Goal: Task Accomplishment & Management: Manage account settings

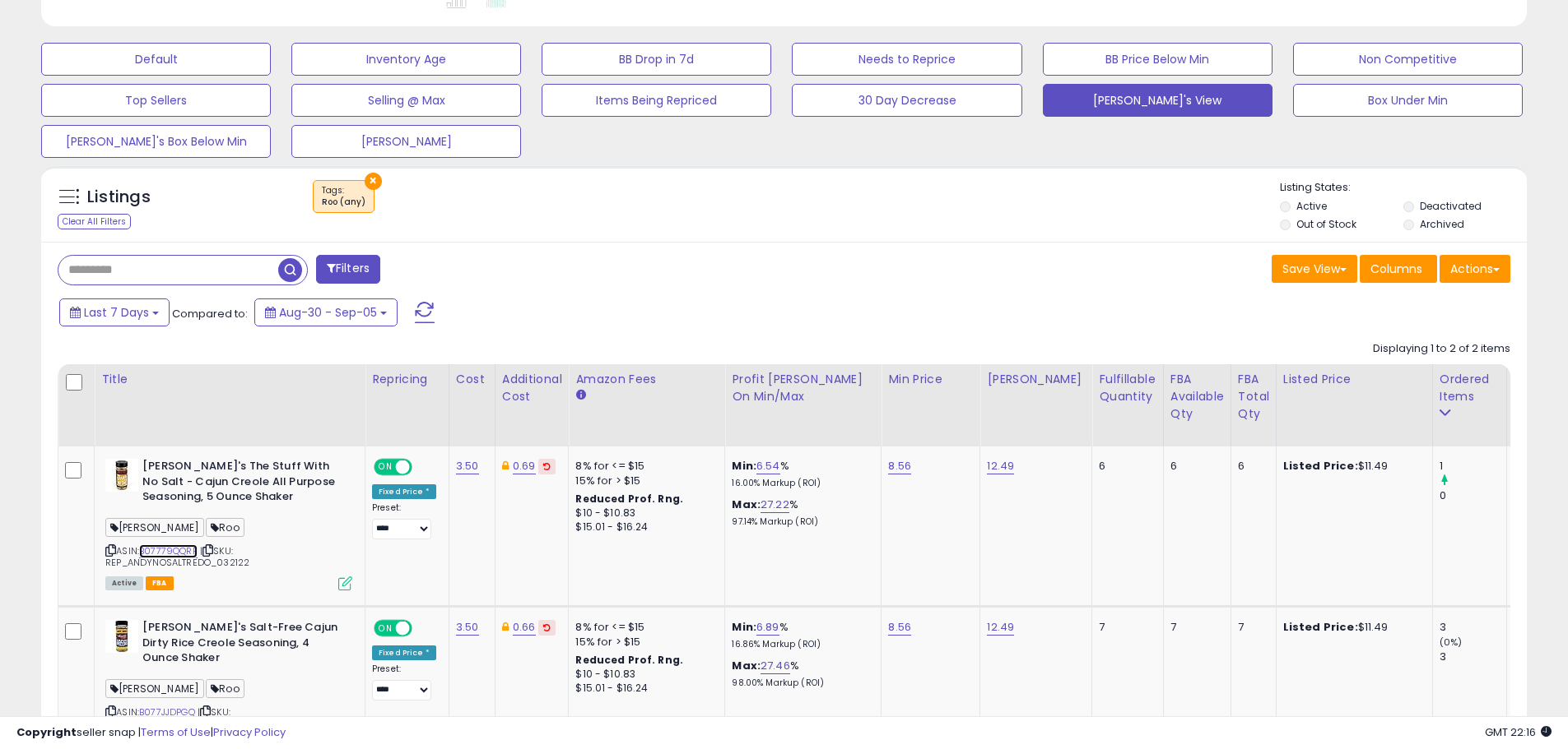
scroll to position [387, 0]
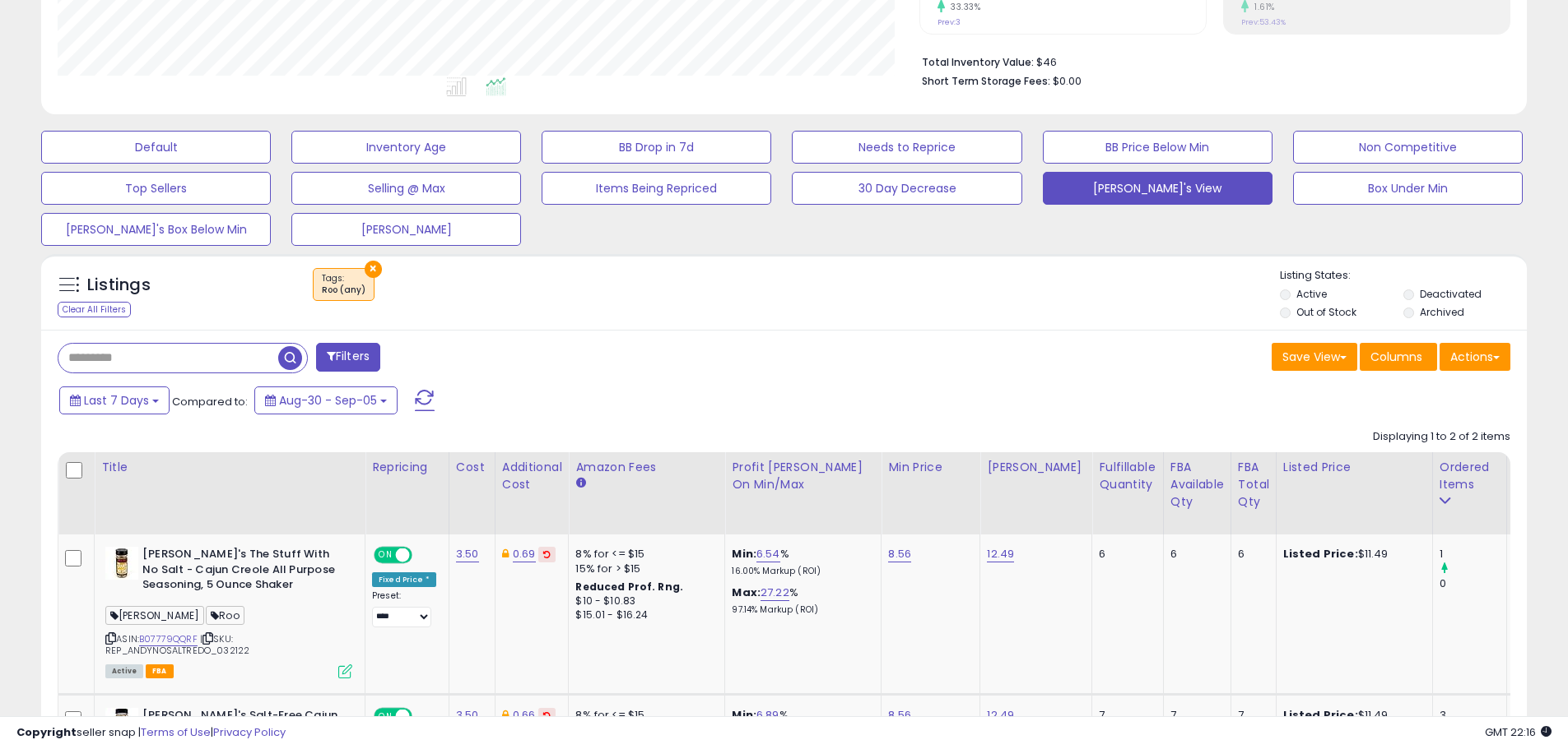
click at [374, 268] on button "×" at bounding box center [373, 269] width 18 height 18
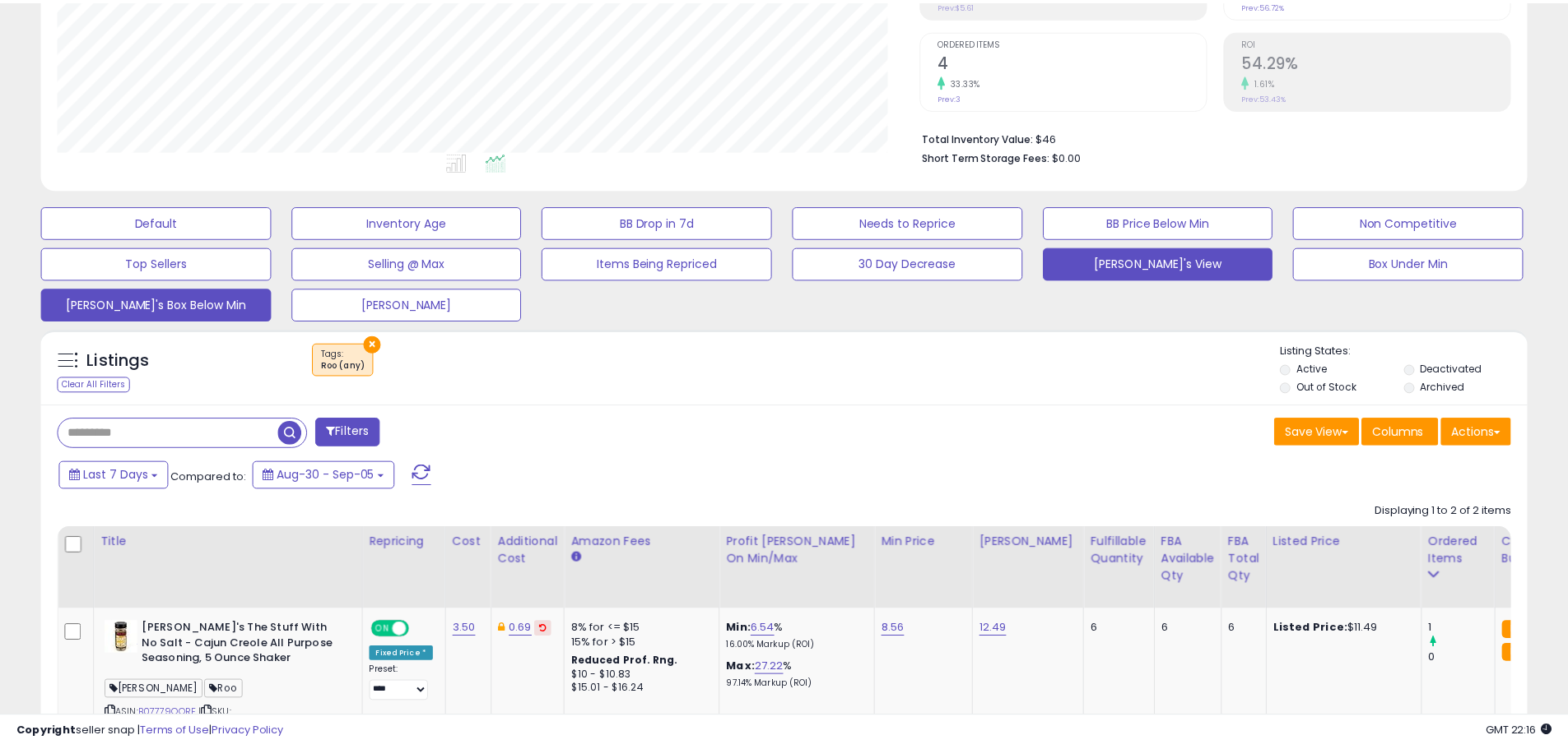
scroll to position [337, 869]
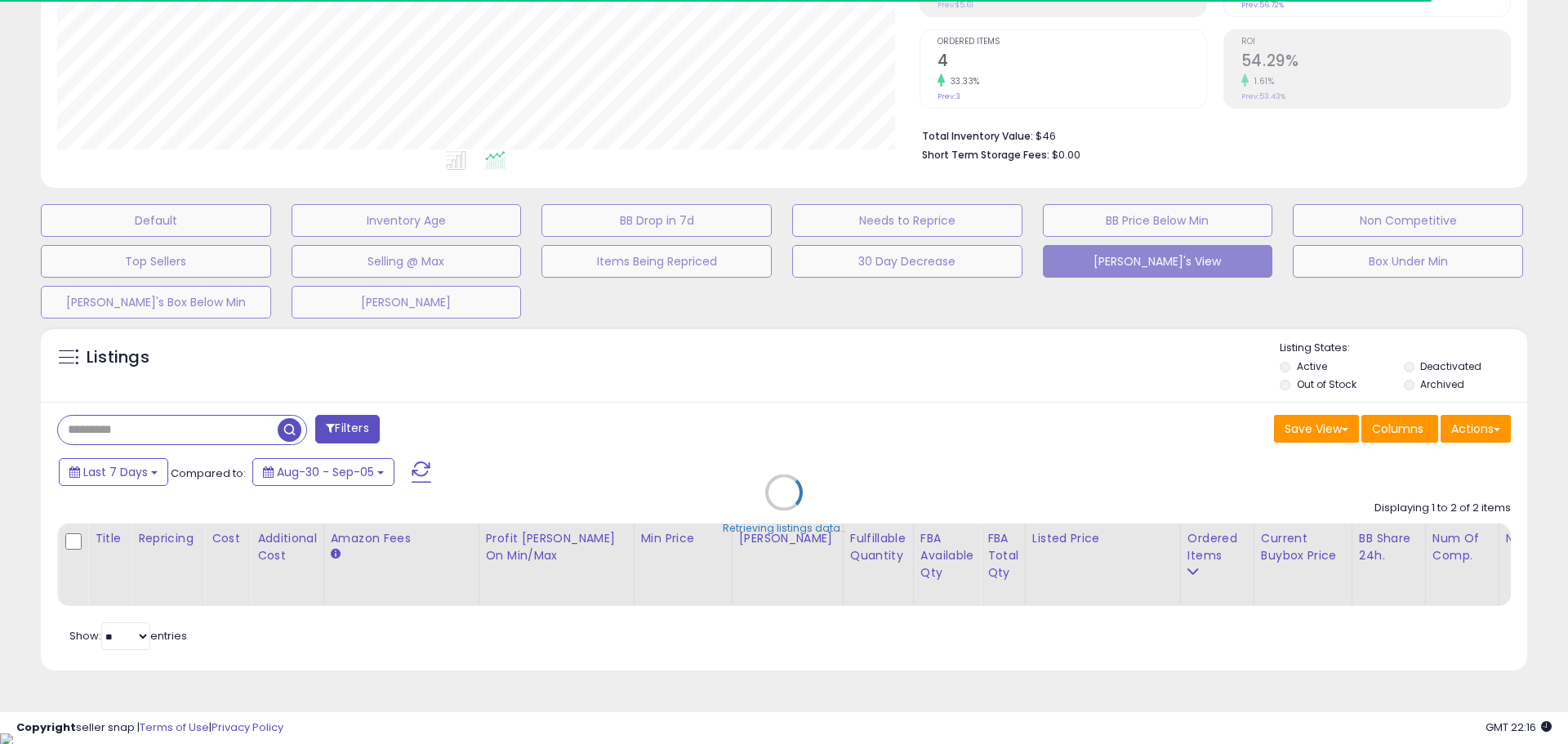
click at [98, 424] on div "Retrieving listings data.." at bounding box center [784, 505] width 1511 height 372
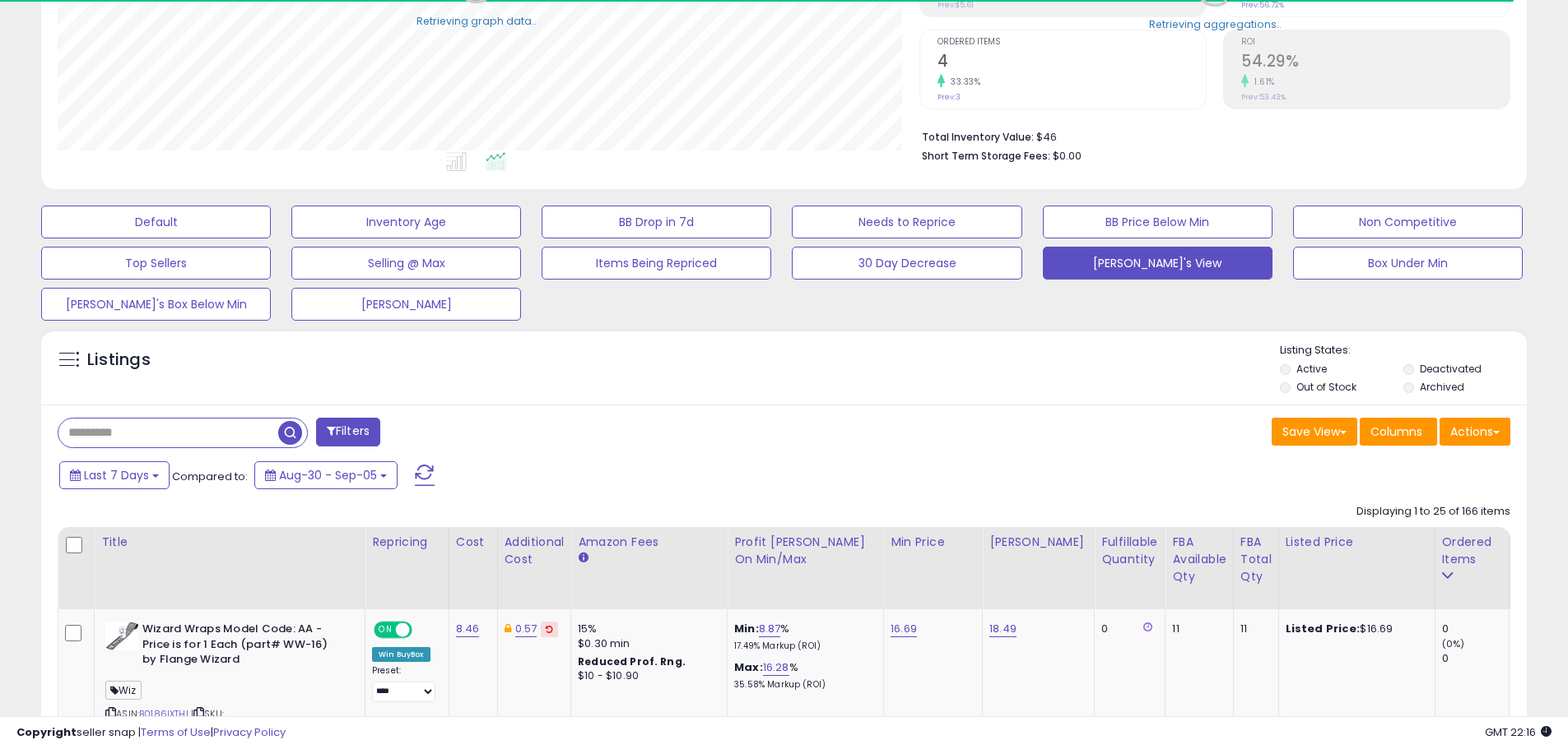
scroll to position [822296, 822066]
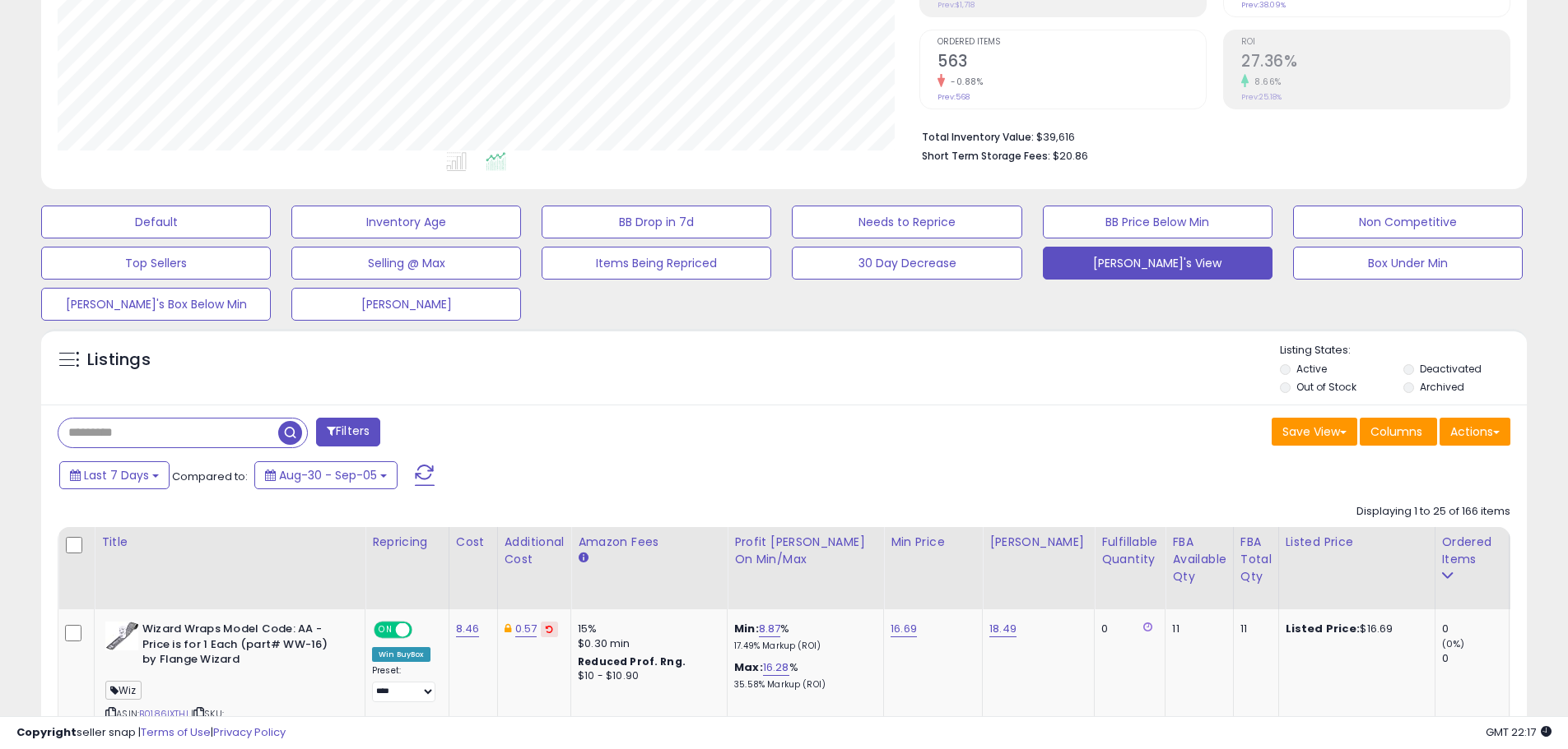
click at [97, 431] on input "text" at bounding box center [168, 432] width 220 height 29
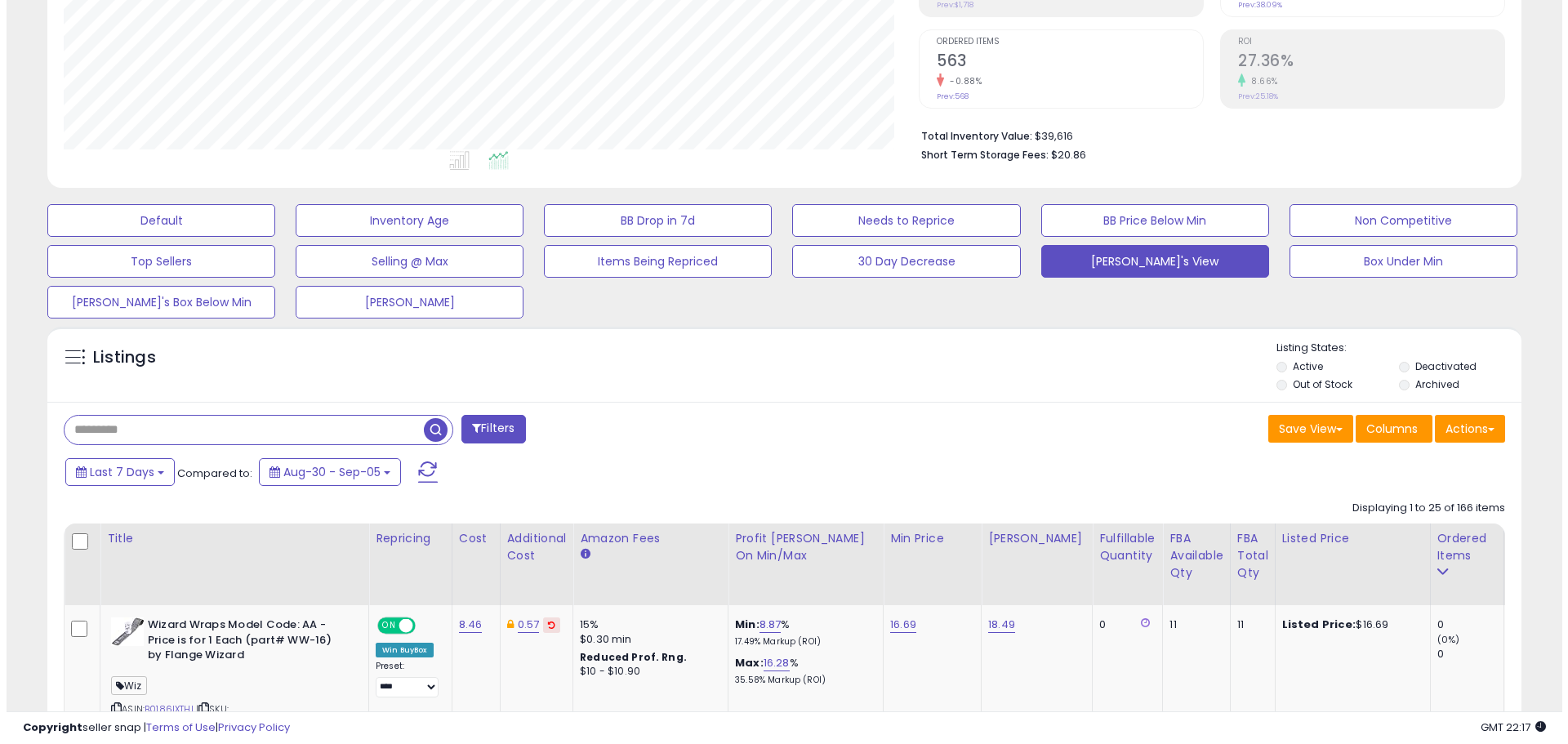
scroll to position [335, 855]
click at [435, 424] on span "button" at bounding box center [429, 430] width 24 height 24
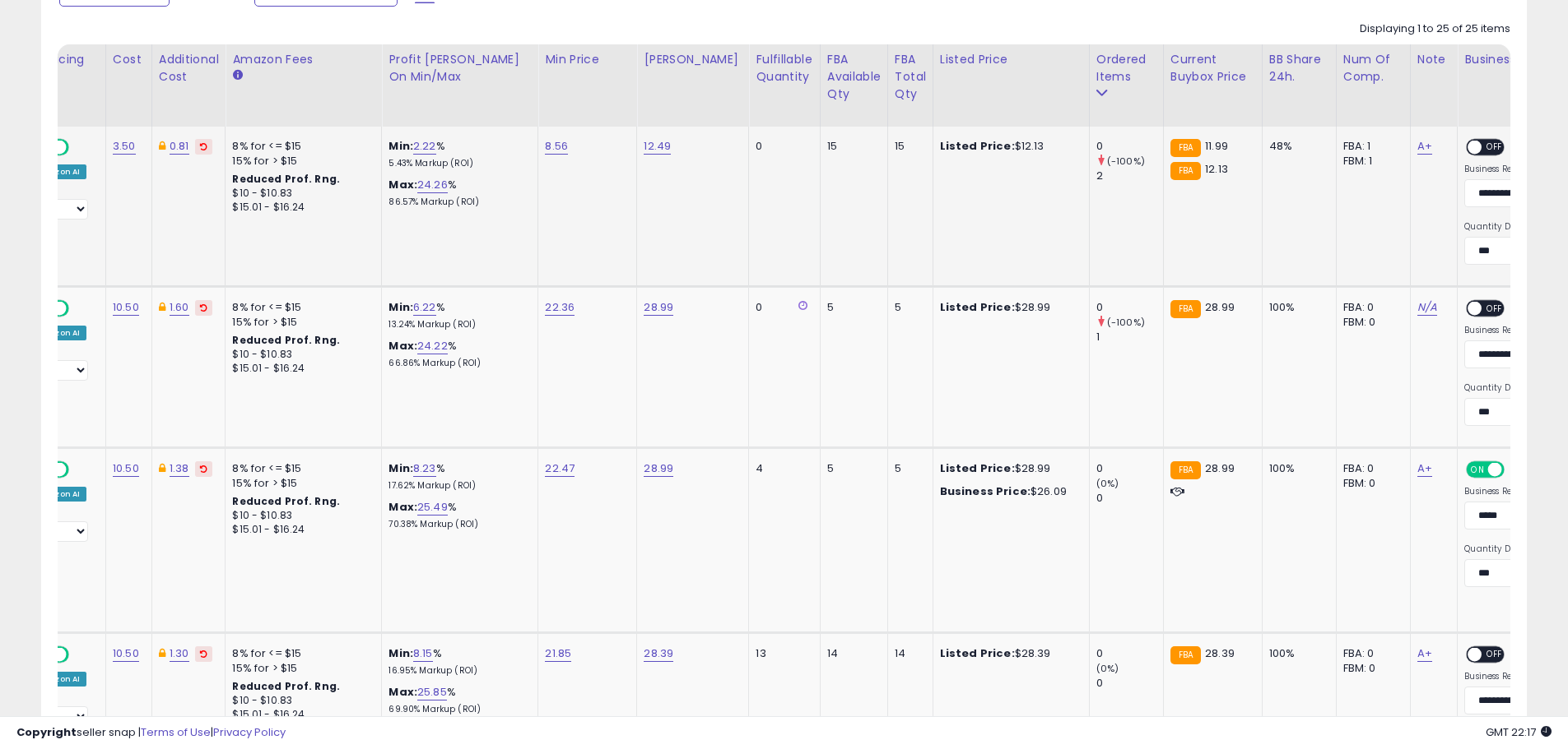
scroll to position [806, 0]
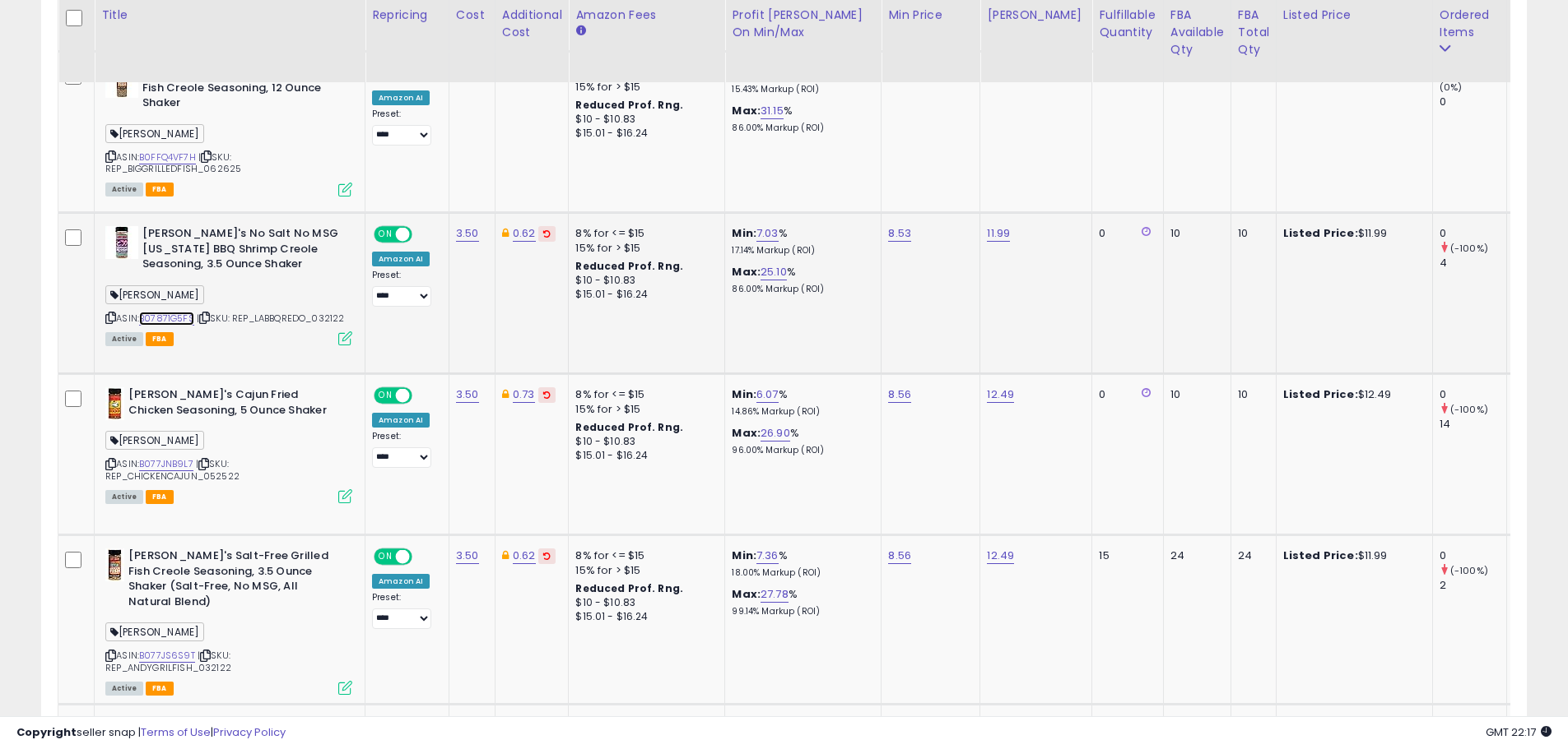
click at [169, 312] on link "B07871G5FS" at bounding box center [167, 318] width 56 height 14
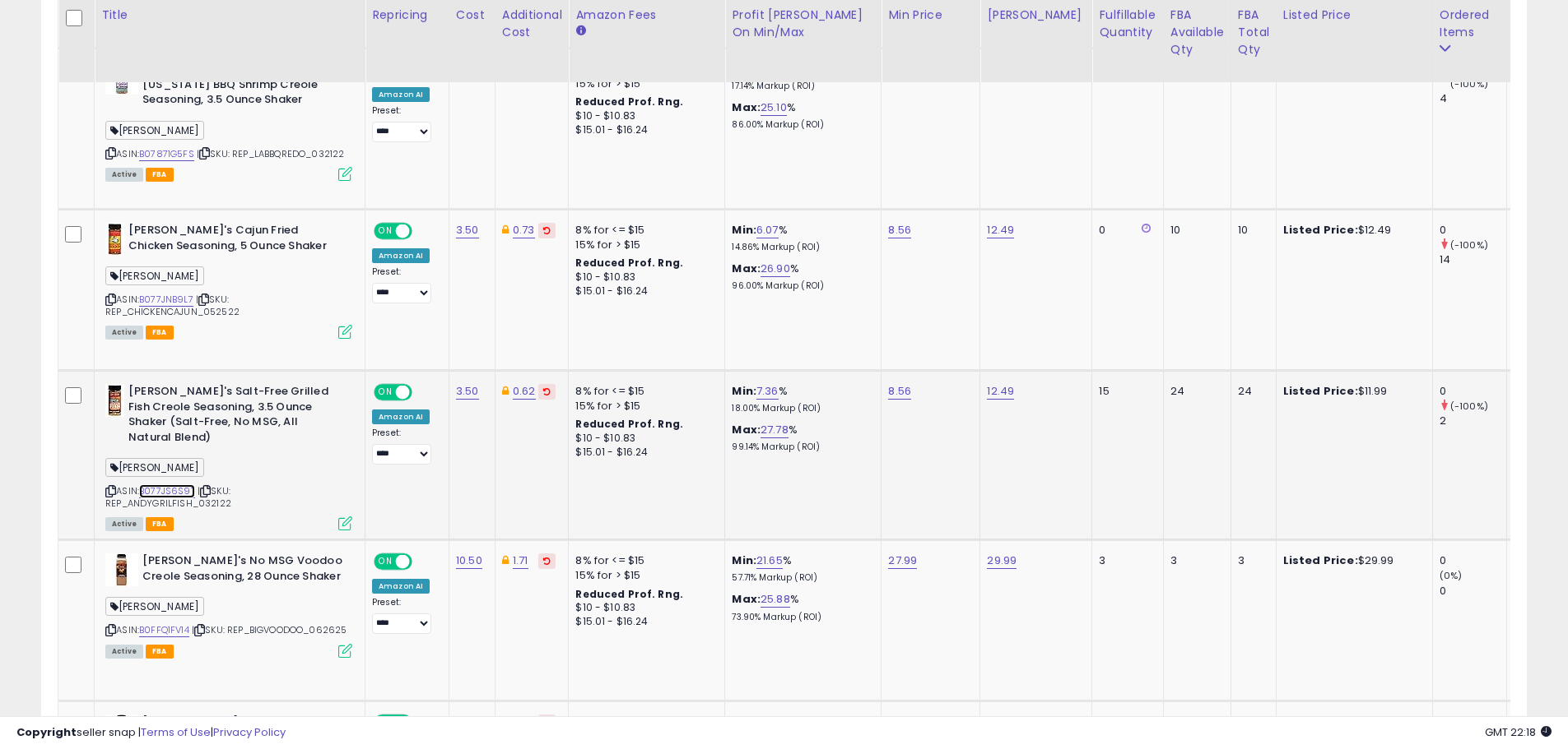
click at [179, 484] on link "B077JS6S9T" at bounding box center [167, 491] width 56 height 14
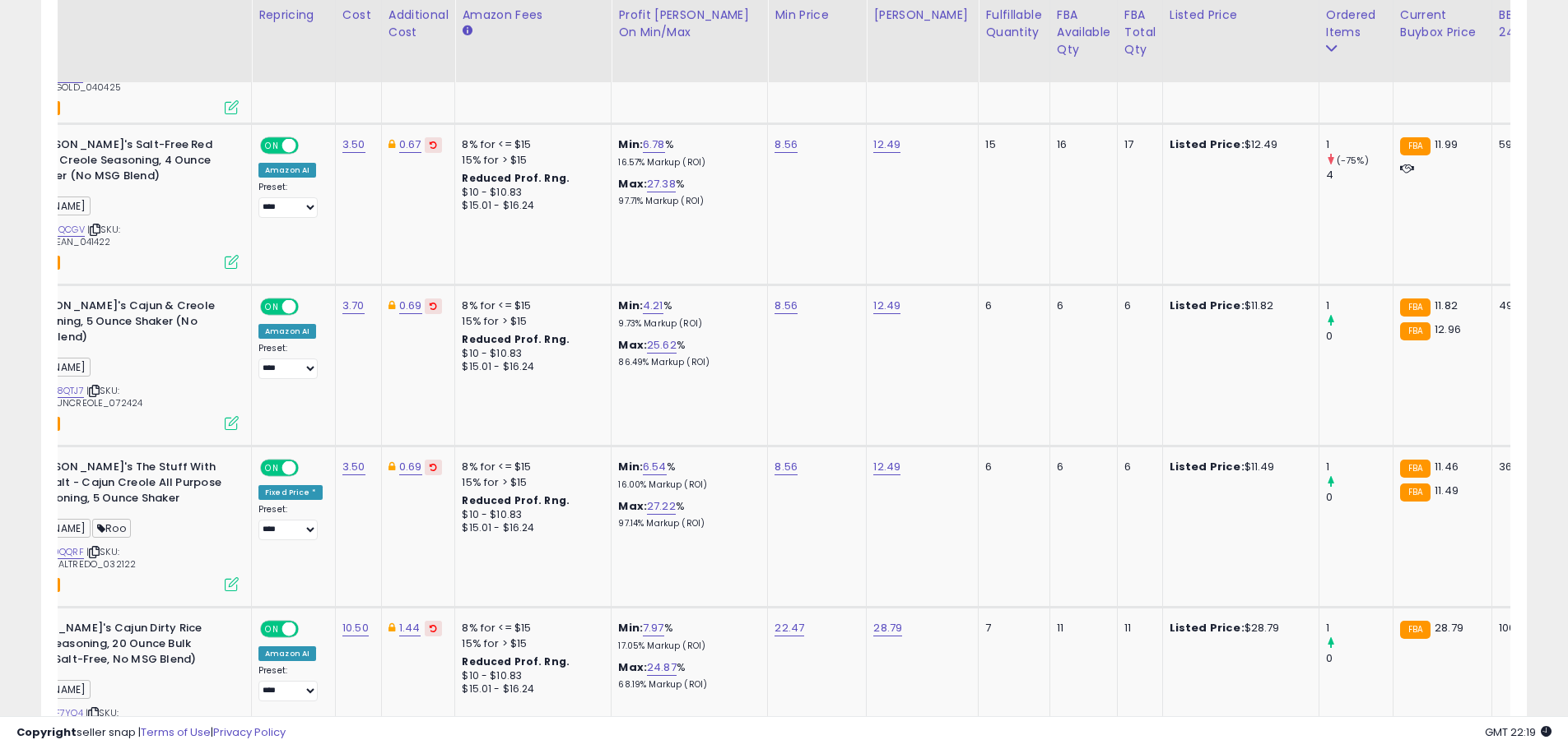
scroll to position [0, 0]
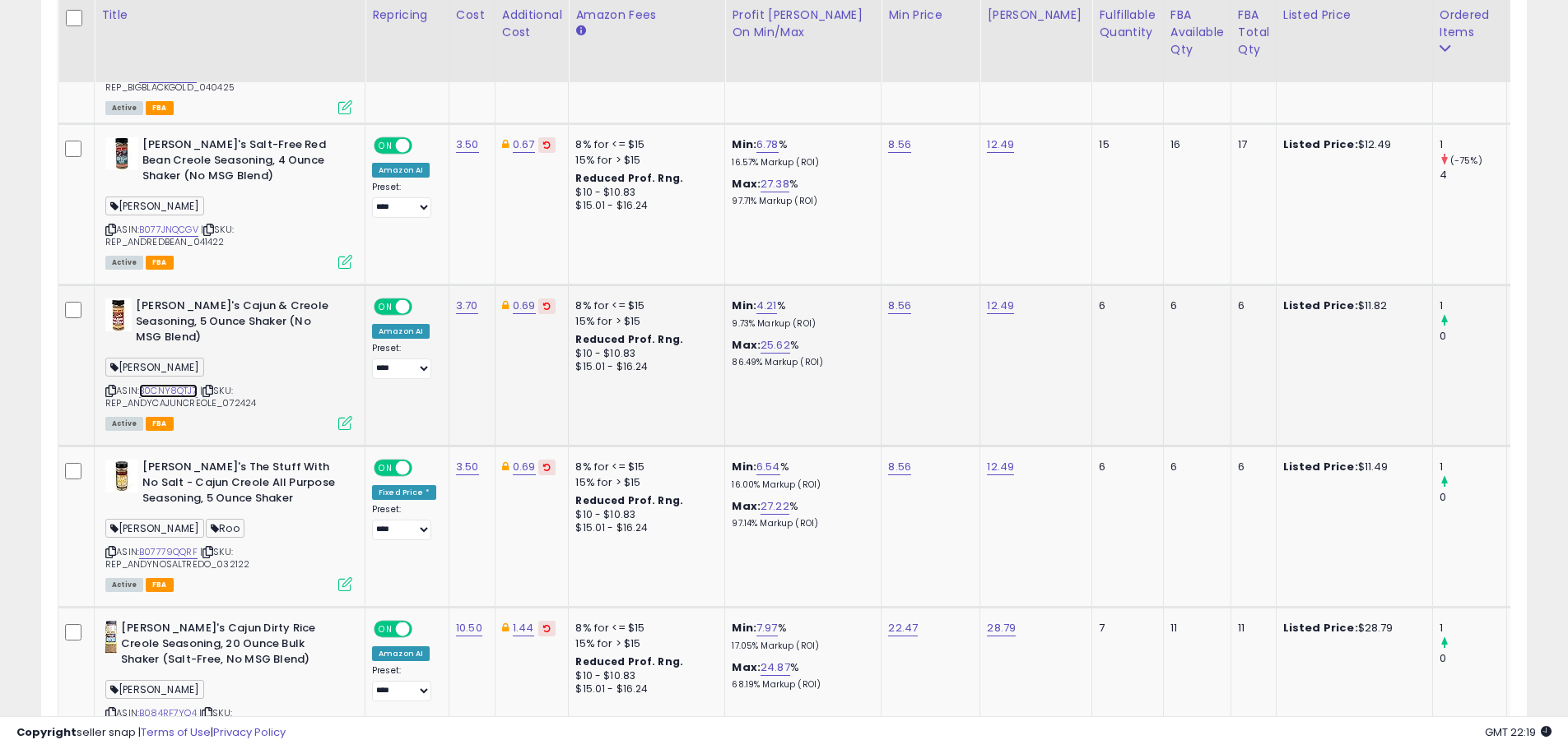
click at [179, 384] on link "B0CNY8QTJ7" at bounding box center [168, 391] width 58 height 14
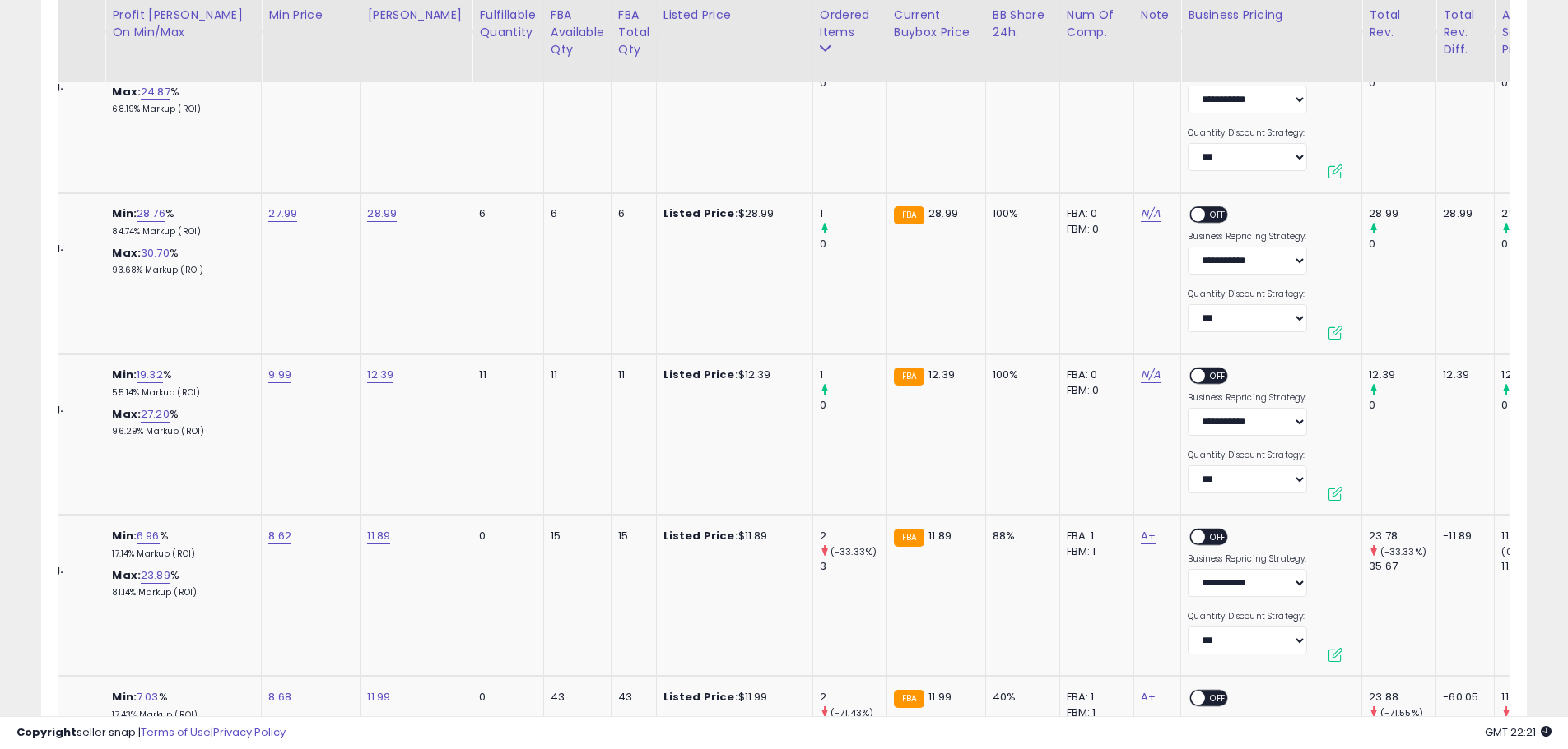
scroll to position [0, 621]
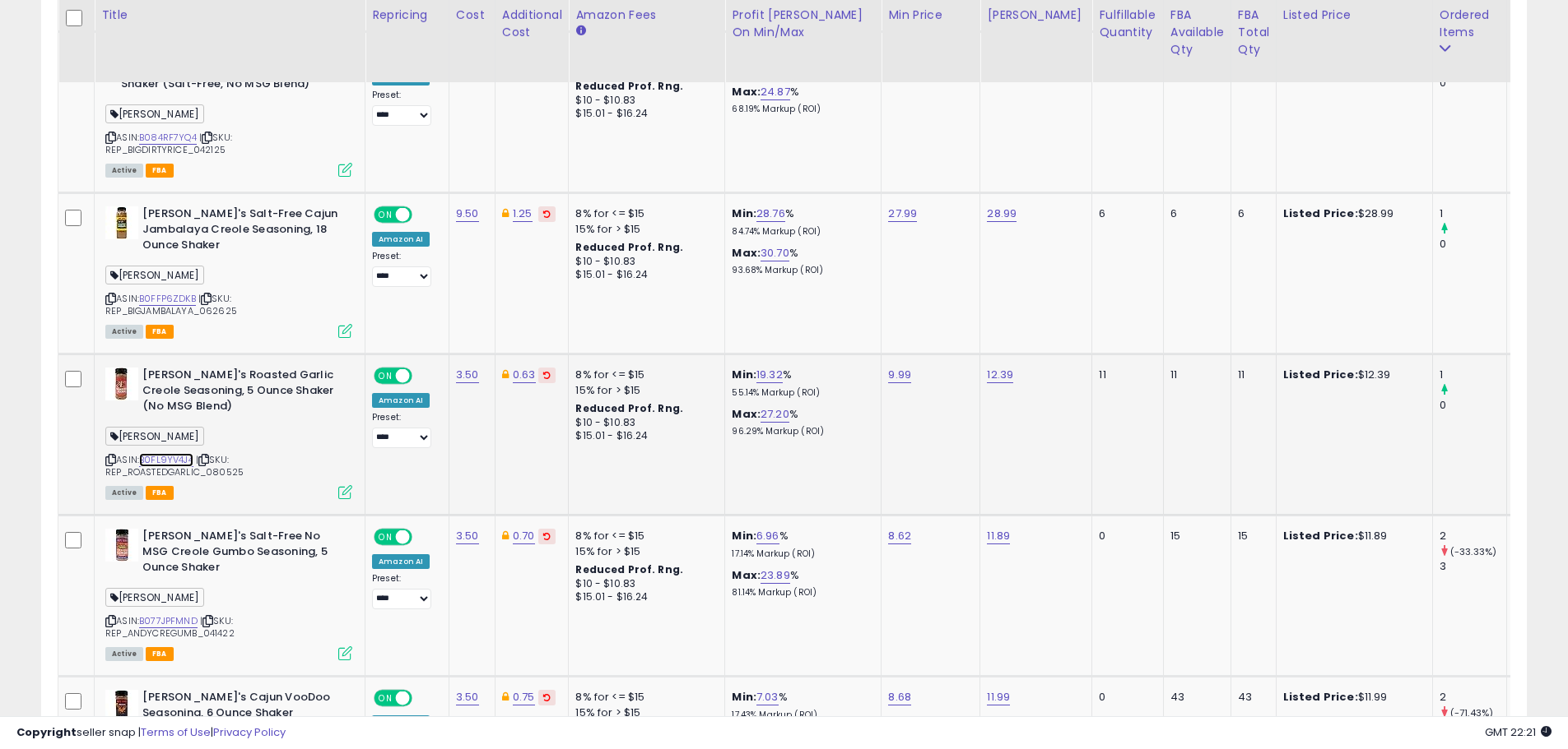
click at [174, 454] on link "B0FL9YV4J4" at bounding box center [166, 460] width 55 height 14
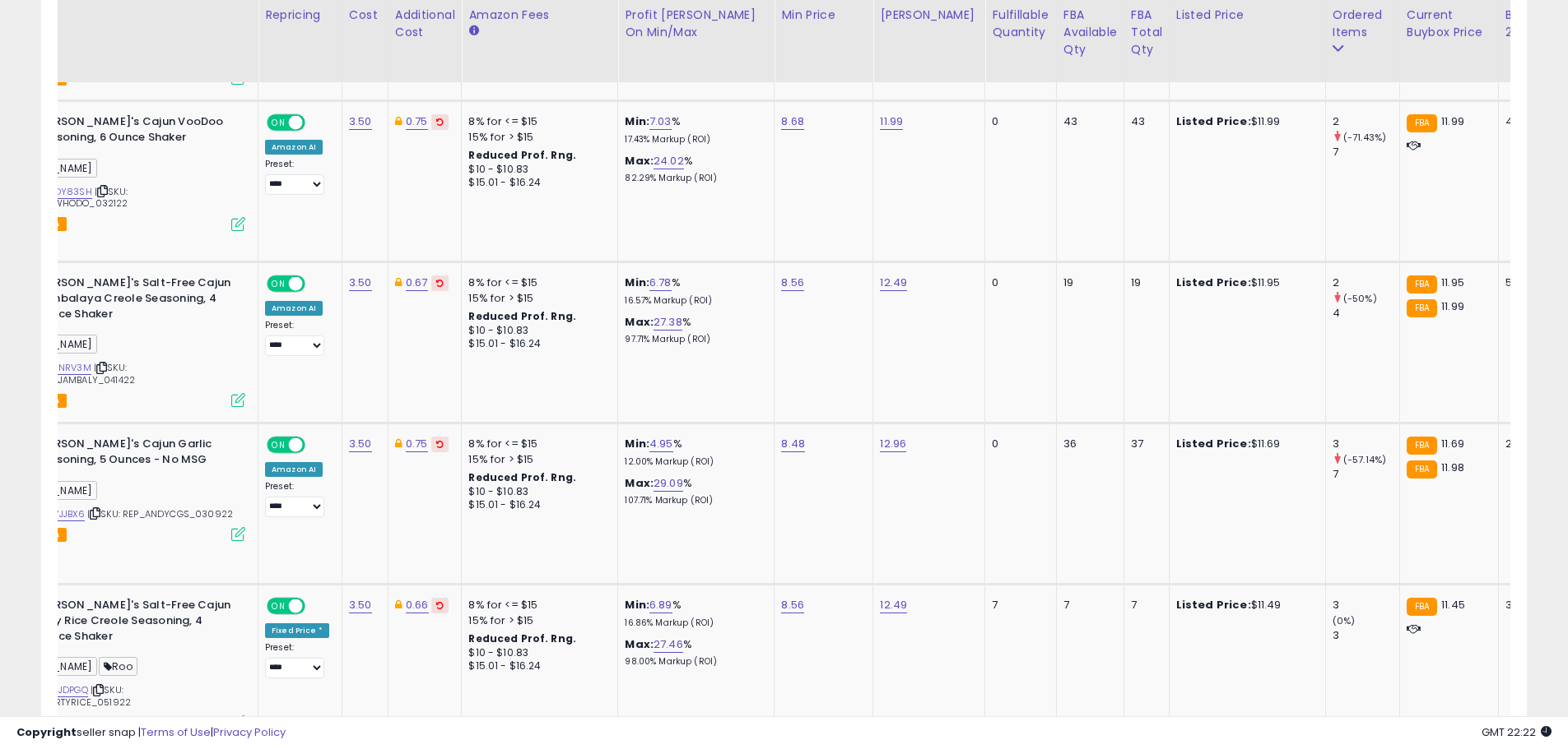
scroll to position [0, 200]
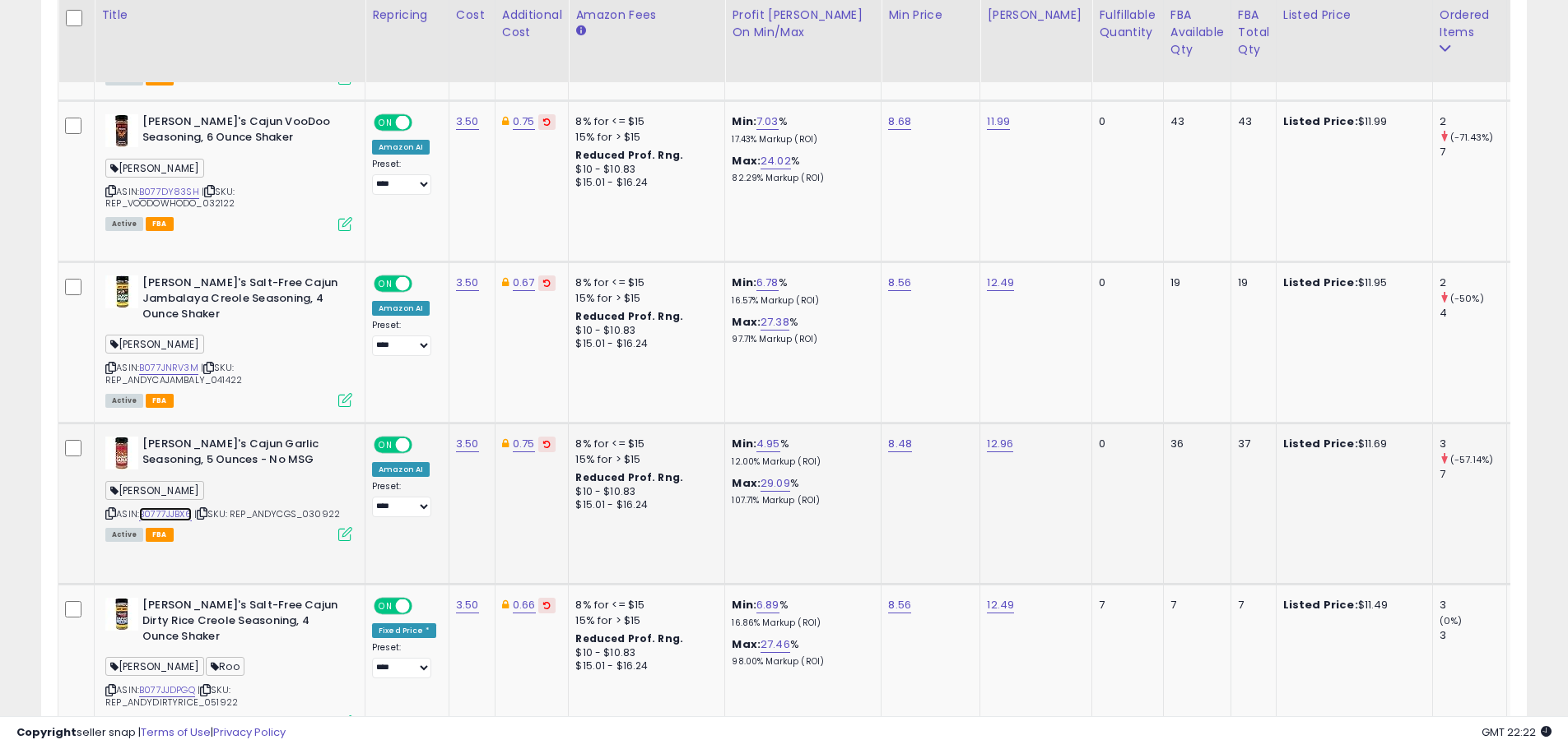
click at [174, 507] on link "B0777JJBX6" at bounding box center [165, 514] width 53 height 14
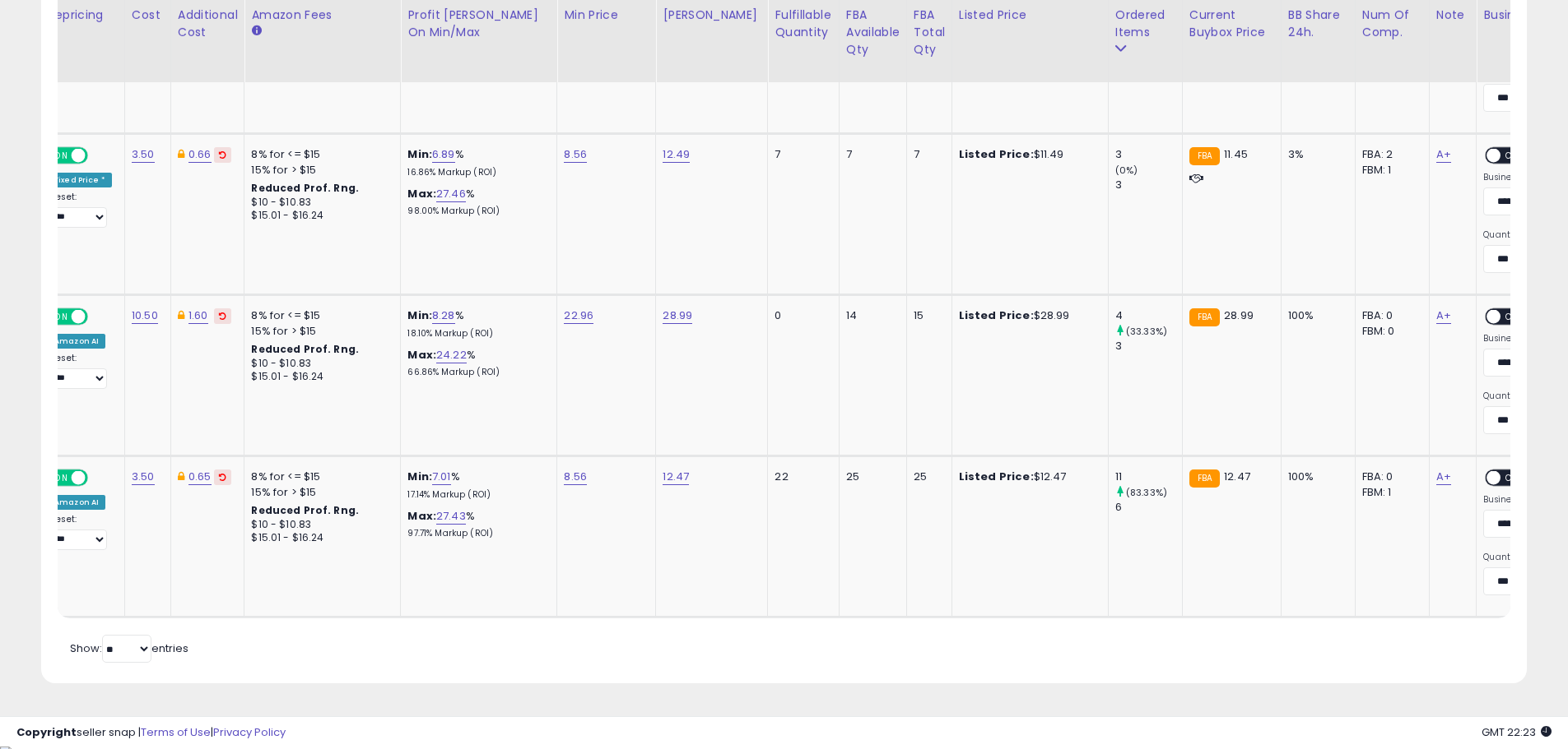
scroll to position [0, 263]
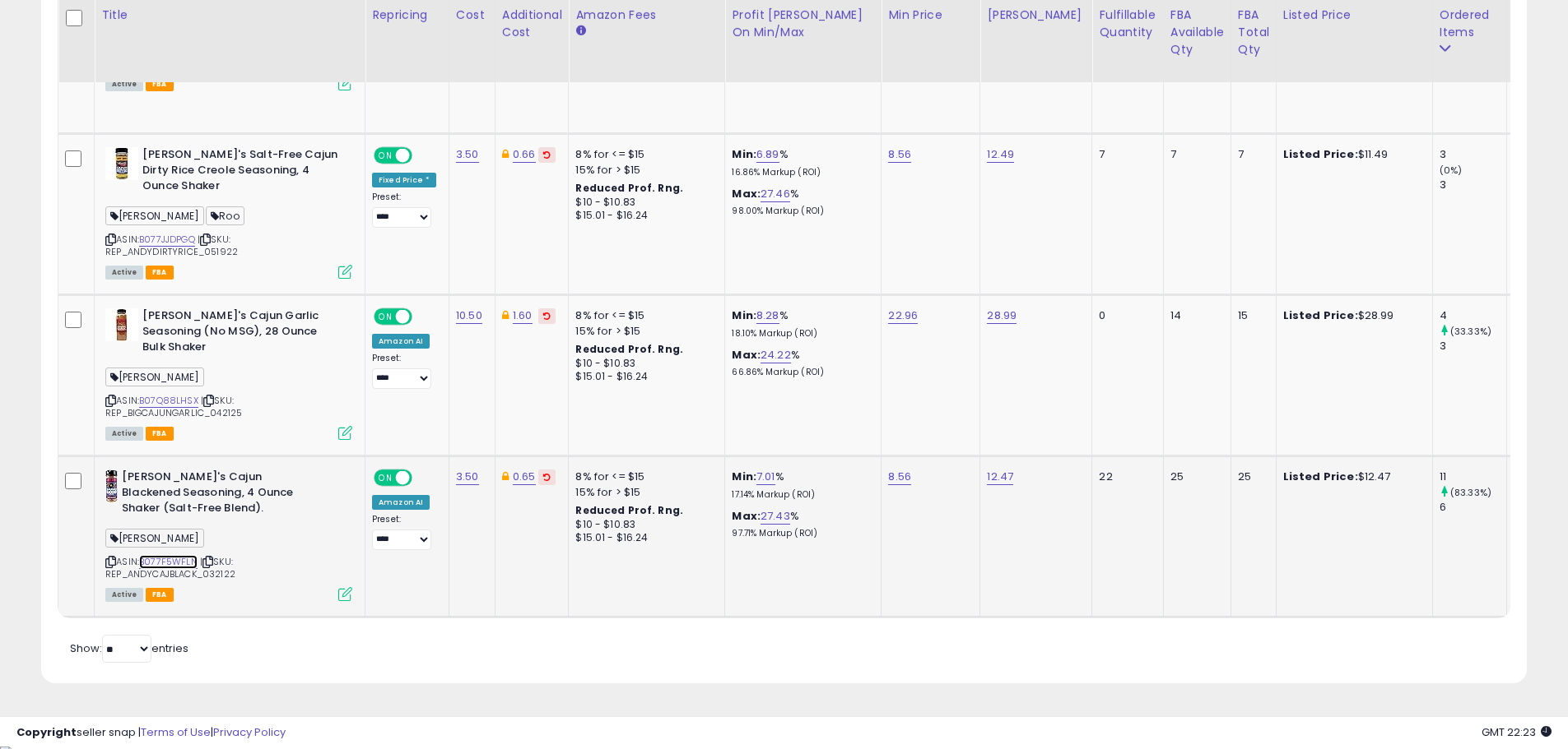
click at [171, 556] on link "B077F5WFLN" at bounding box center [168, 562] width 58 height 14
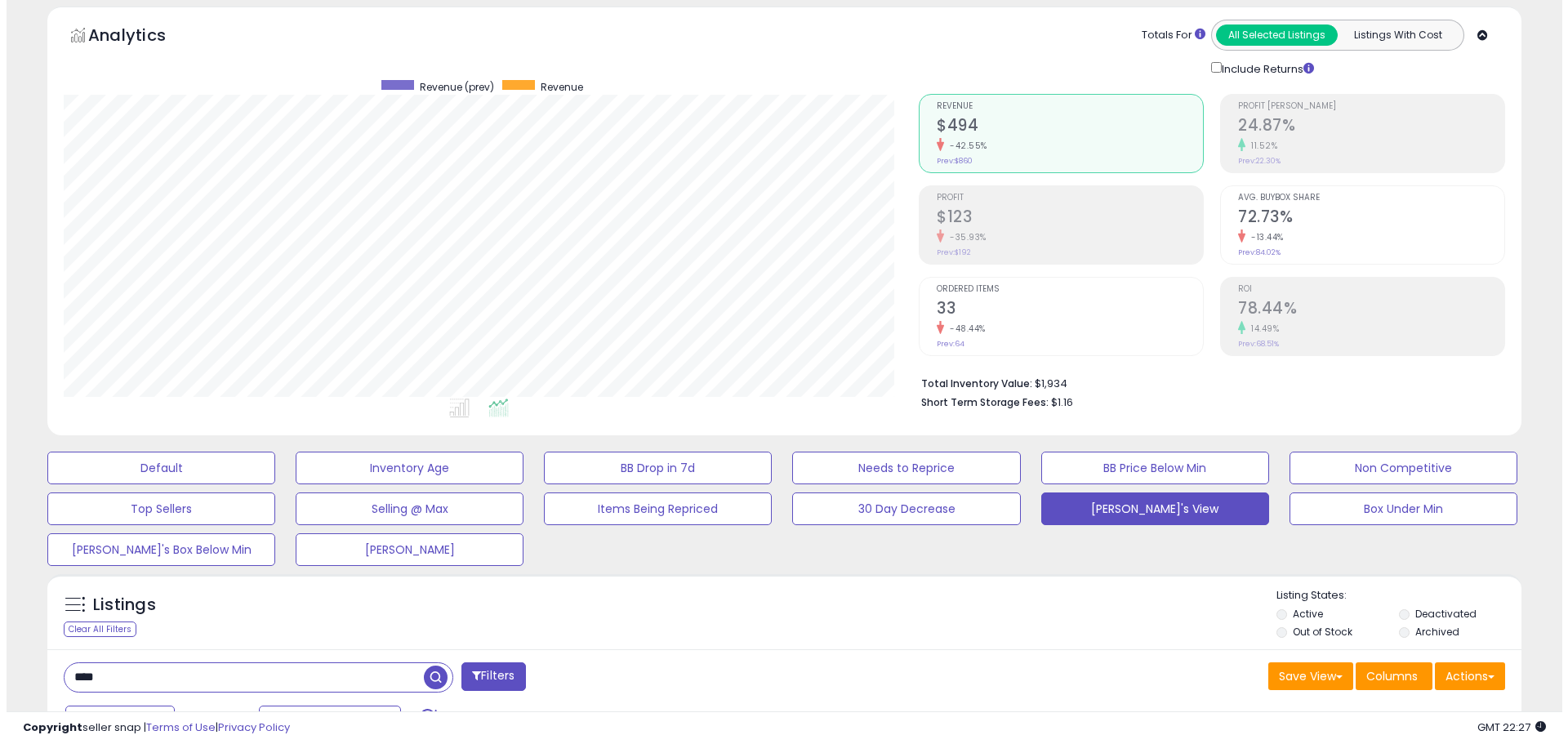
scroll to position [164, 0]
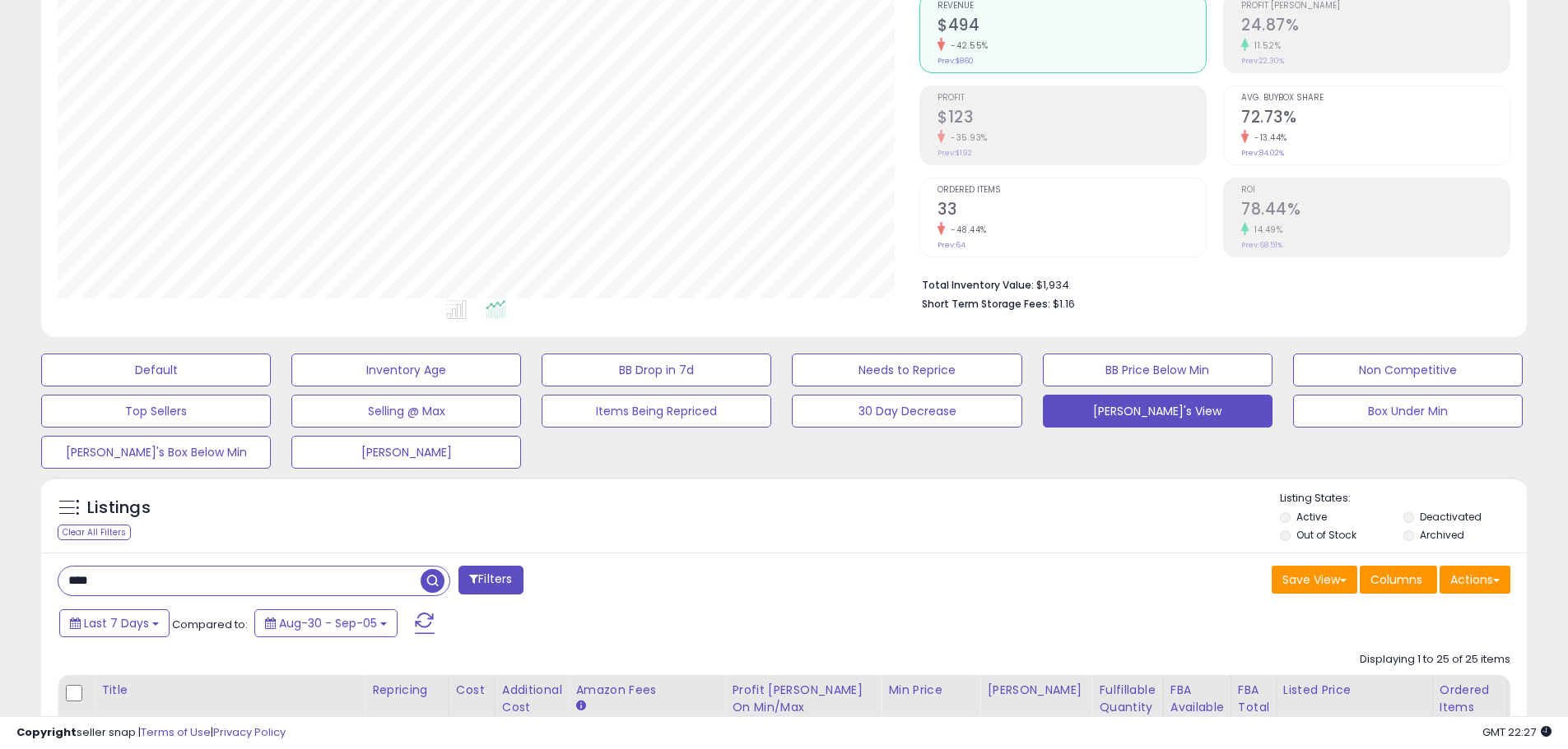
drag, startPoint x: 107, startPoint y: 587, endPoint x: 37, endPoint y: 575, distance: 71.0
paste input "******"
type input "**********"
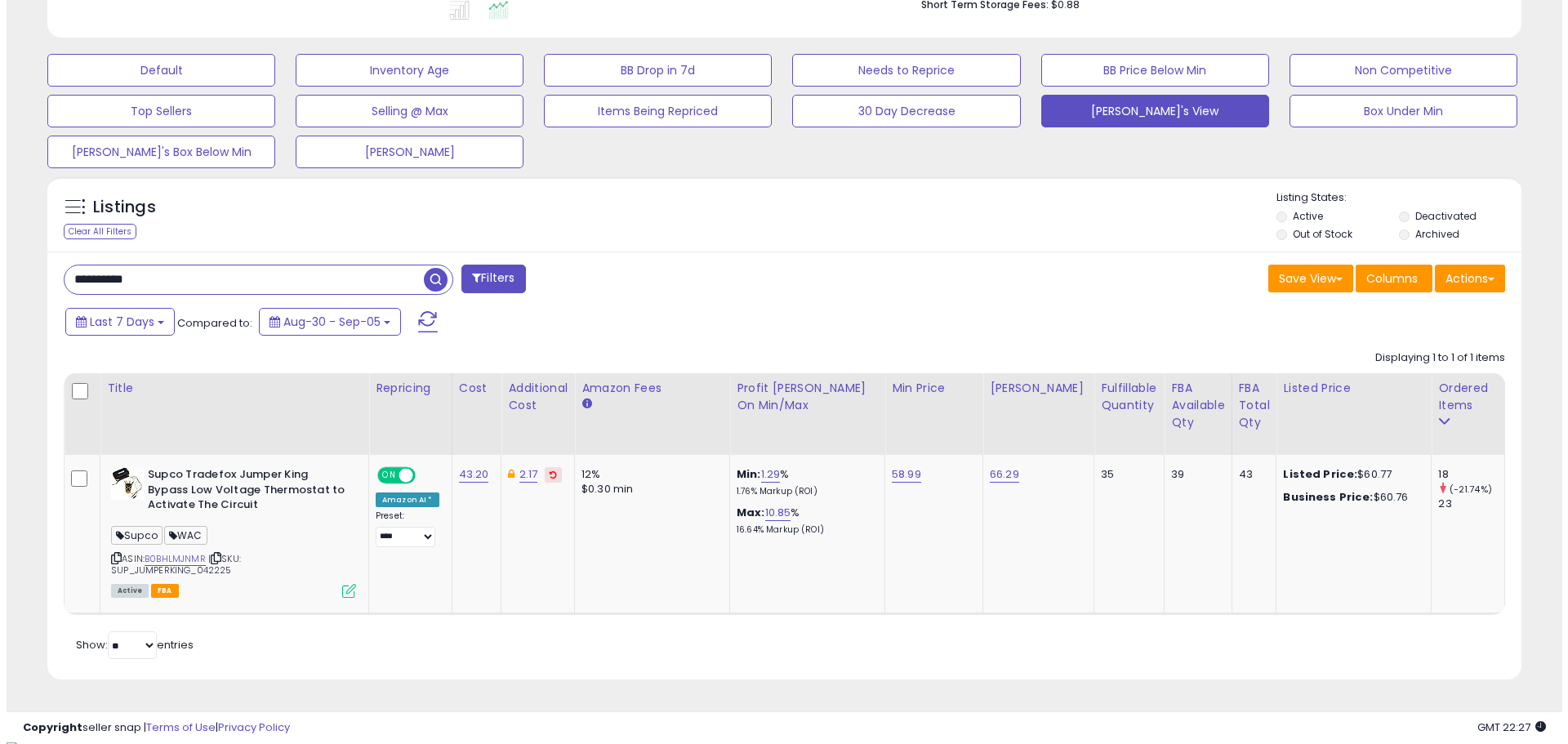
scroll to position [470, 0]
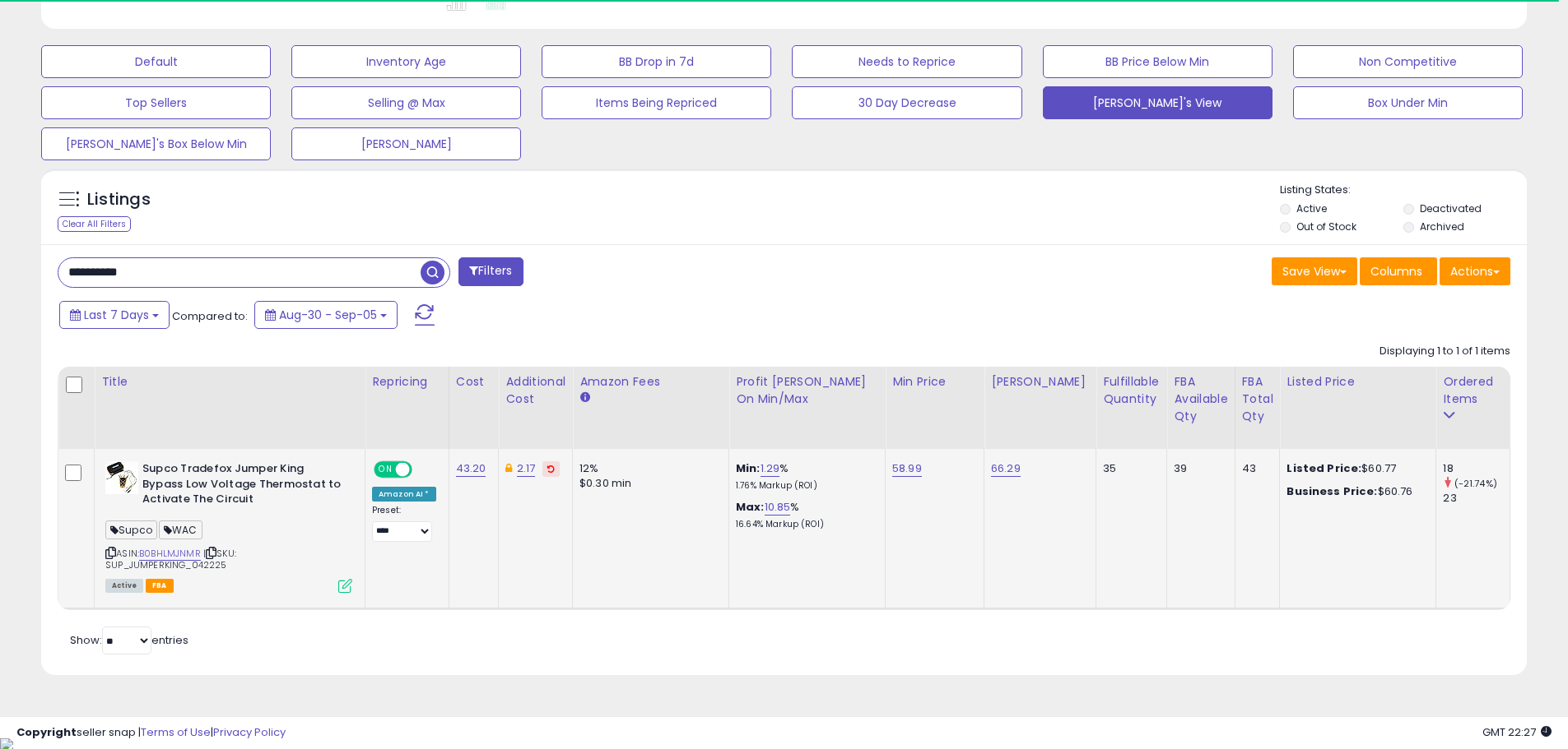
click at [345, 583] on icon at bounding box center [345, 586] width 14 height 14
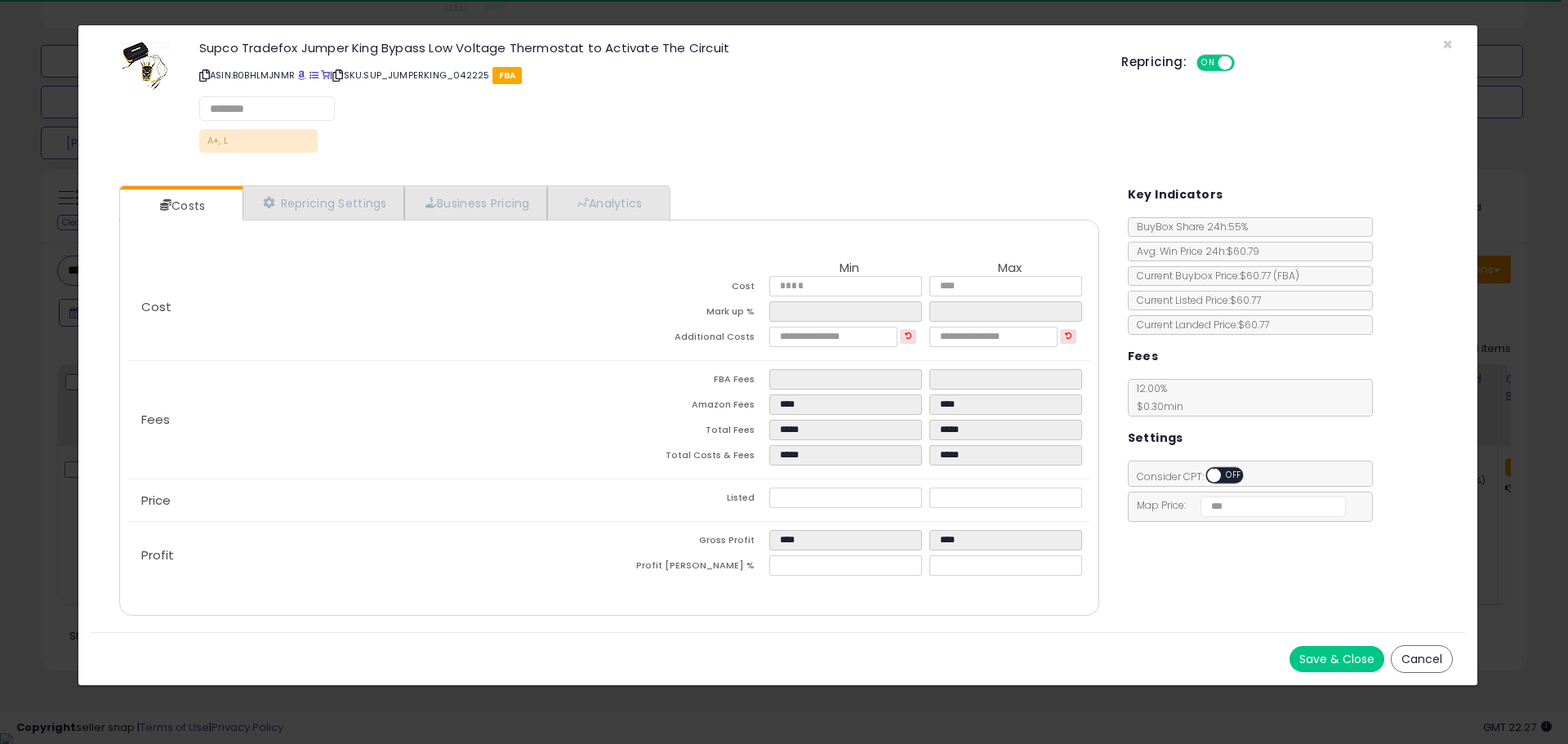
select select "*********"
select select "**********"
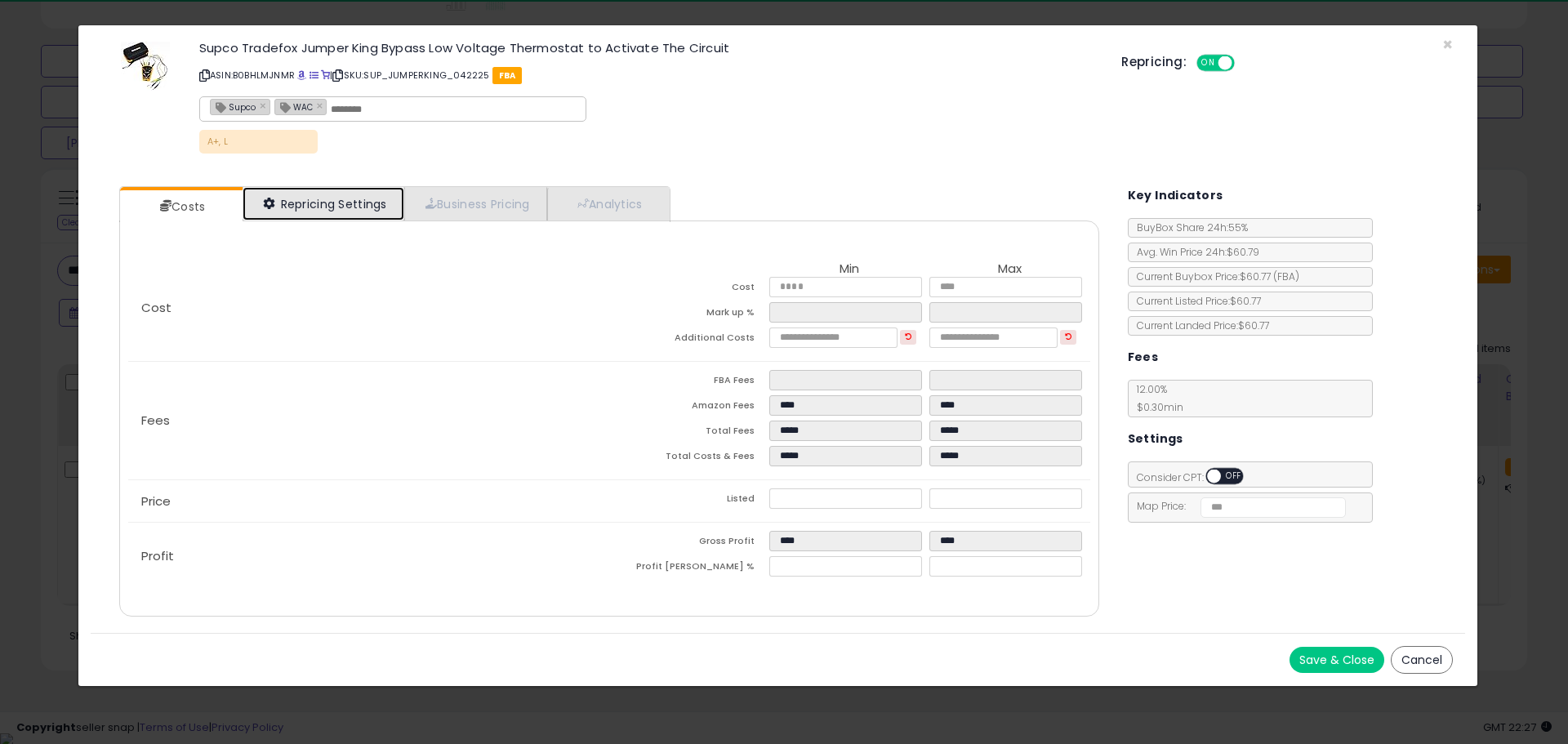
click at [335, 203] on link "Repricing Settings" at bounding box center [324, 203] width 162 height 33
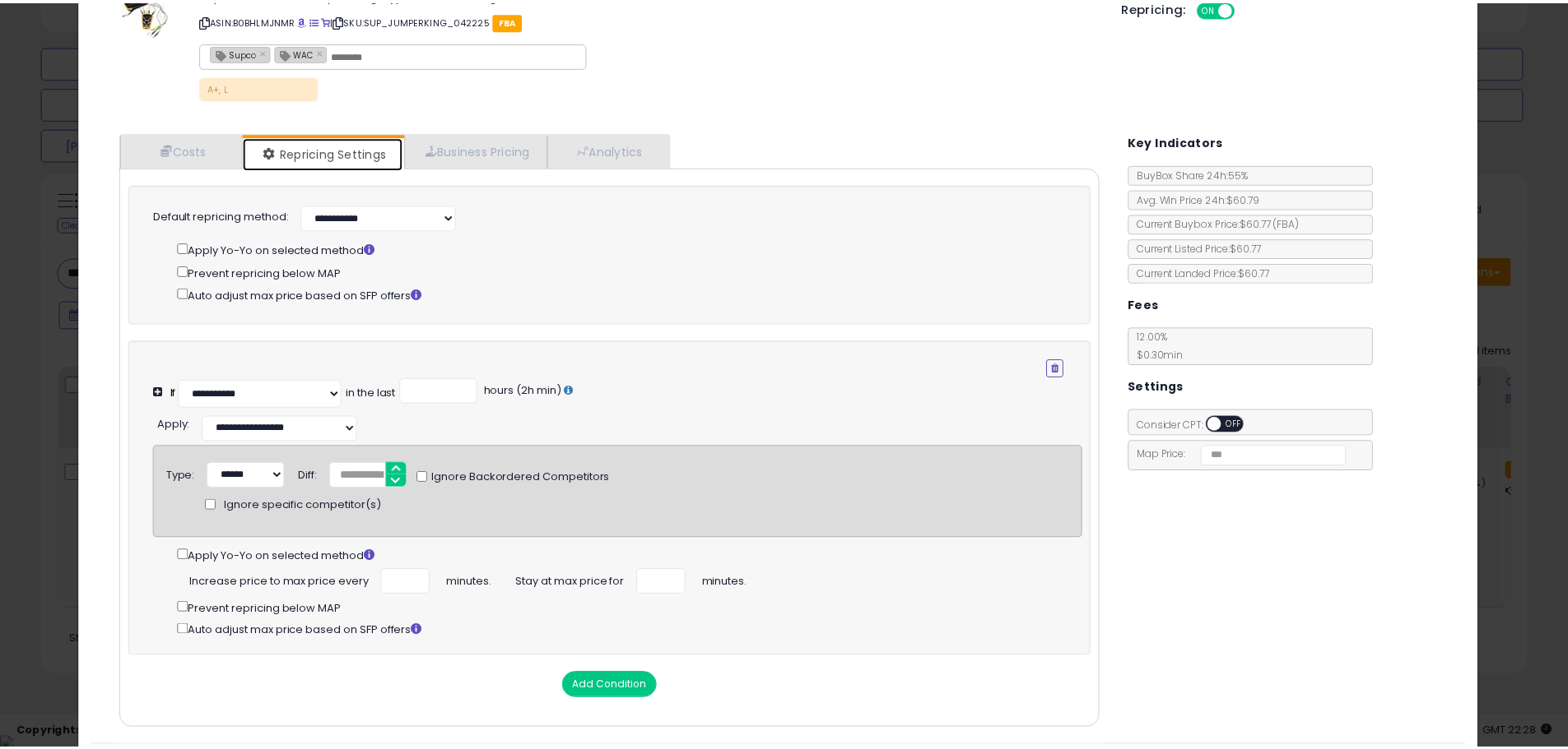
scroll to position [0, 0]
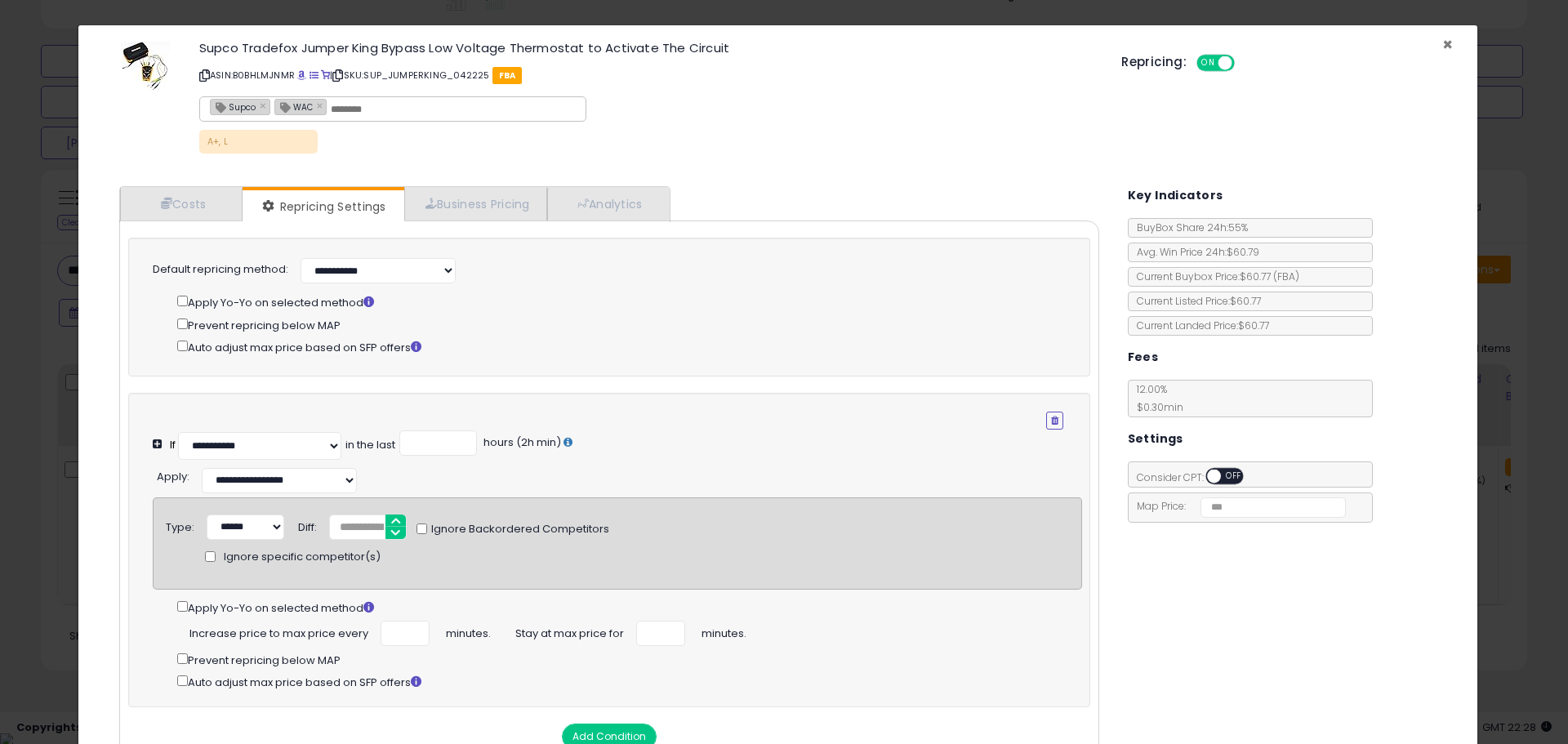
click at [1442, 40] on span "×" at bounding box center [1448, 45] width 11 height 24
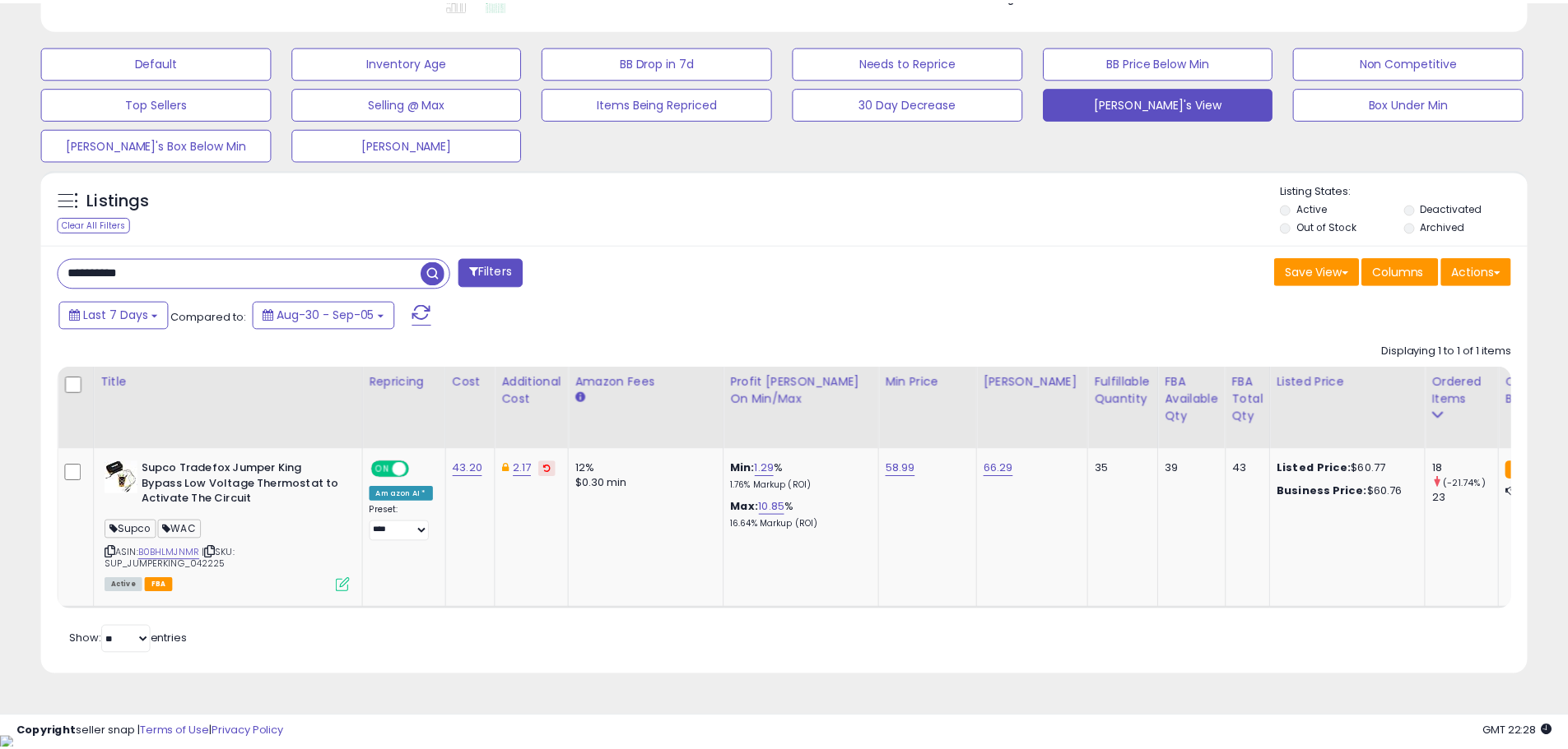
scroll to position [822296, 822066]
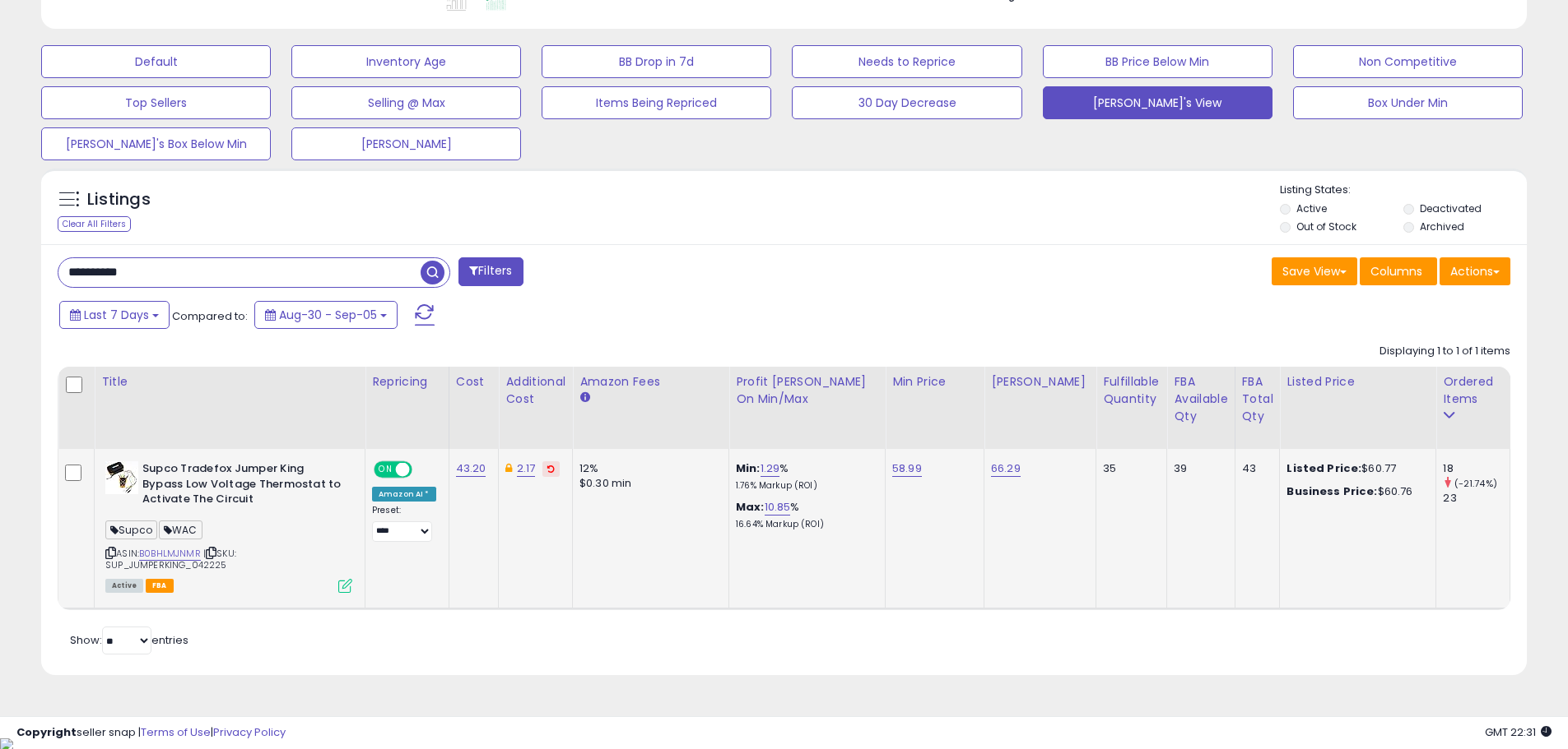
click at [902, 460] on td "58.99" at bounding box center [935, 529] width 99 height 160
click at [900, 465] on link "58.99" at bounding box center [907, 469] width 30 height 17
drag, startPoint x: 847, startPoint y: 420, endPoint x: 777, endPoint y: 419, distance: 70.0
click at [779, 420] on div "*****" at bounding box center [891, 429] width 237 height 44
type input "*****"
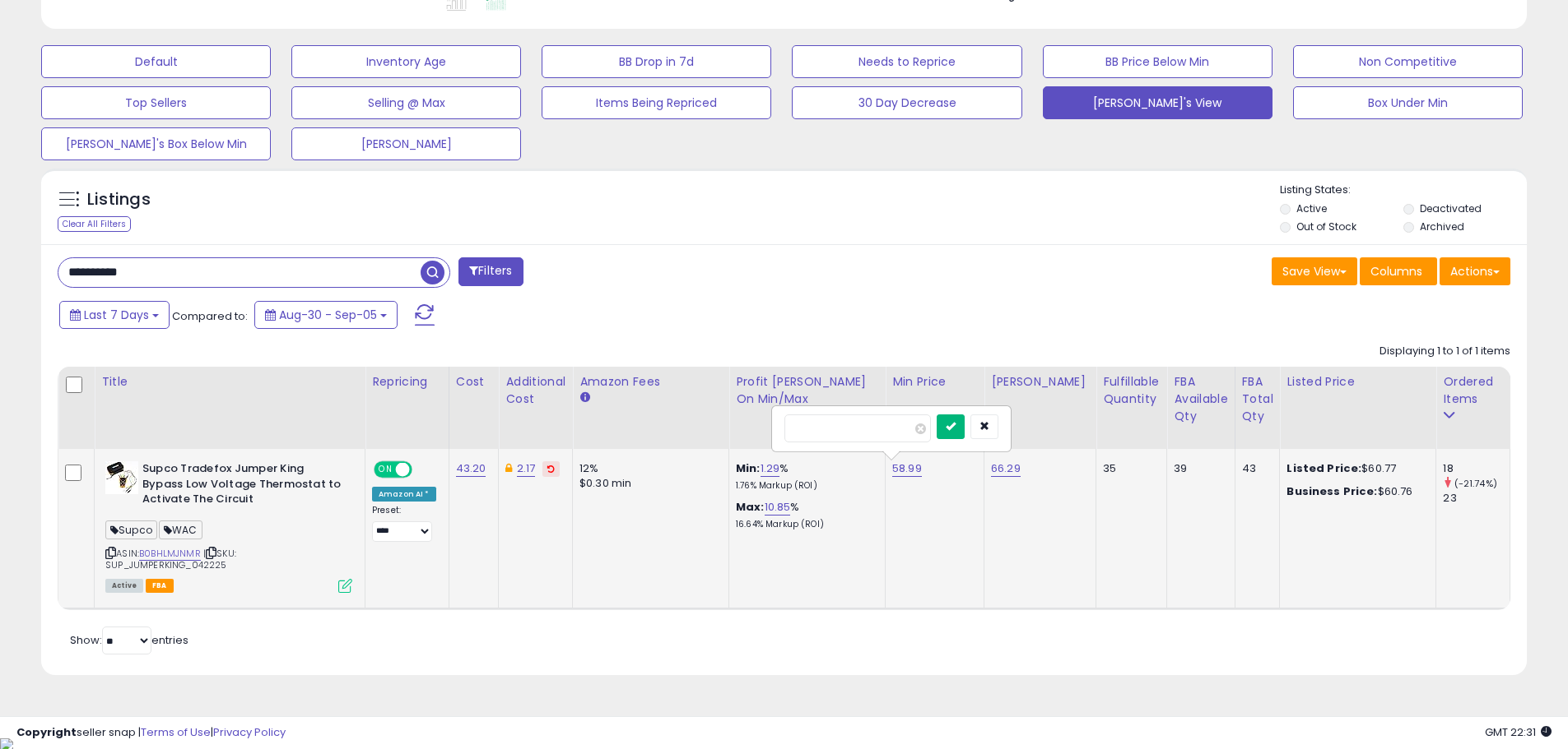
click at [956, 424] on icon "submit" at bounding box center [950, 426] width 10 height 10
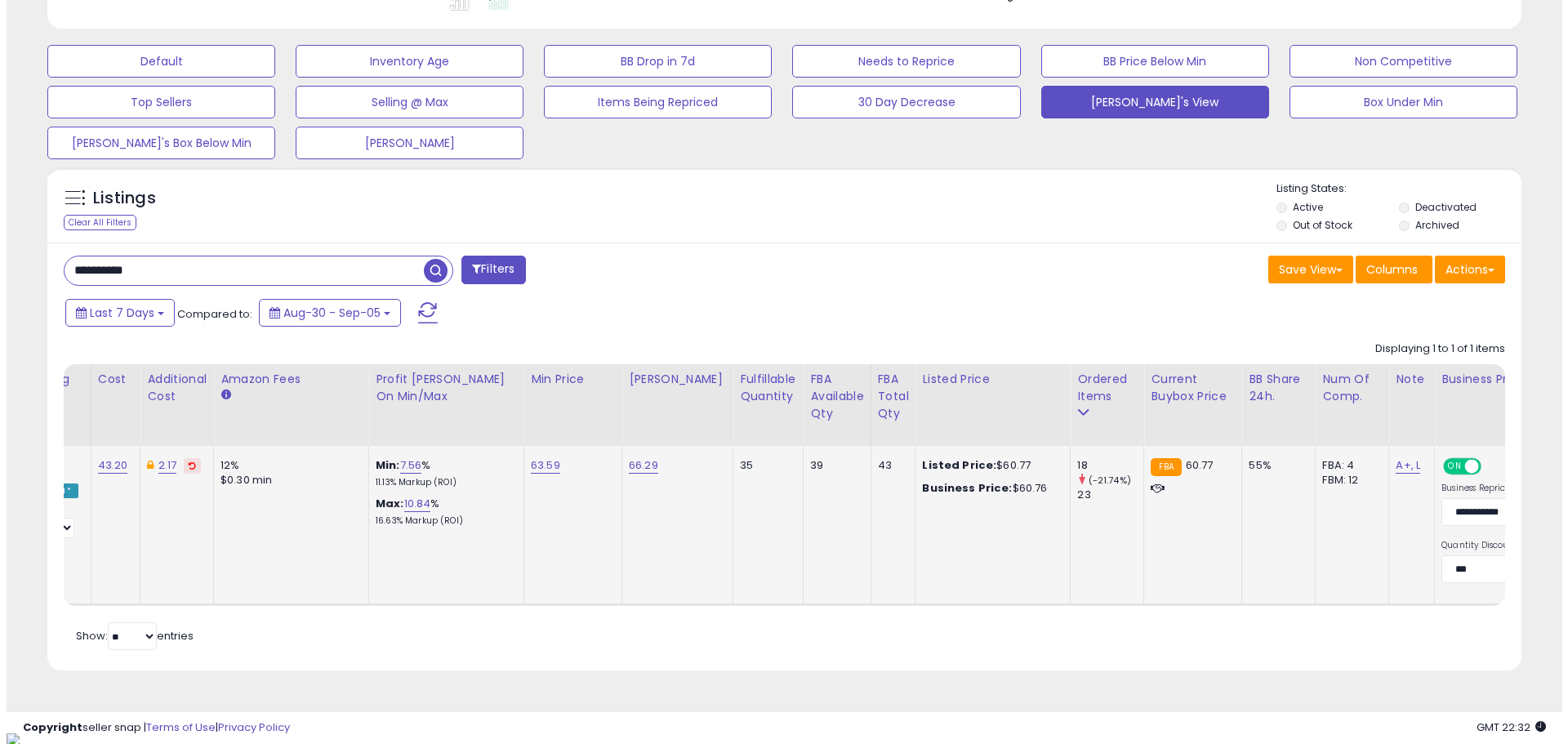
scroll to position [0, 0]
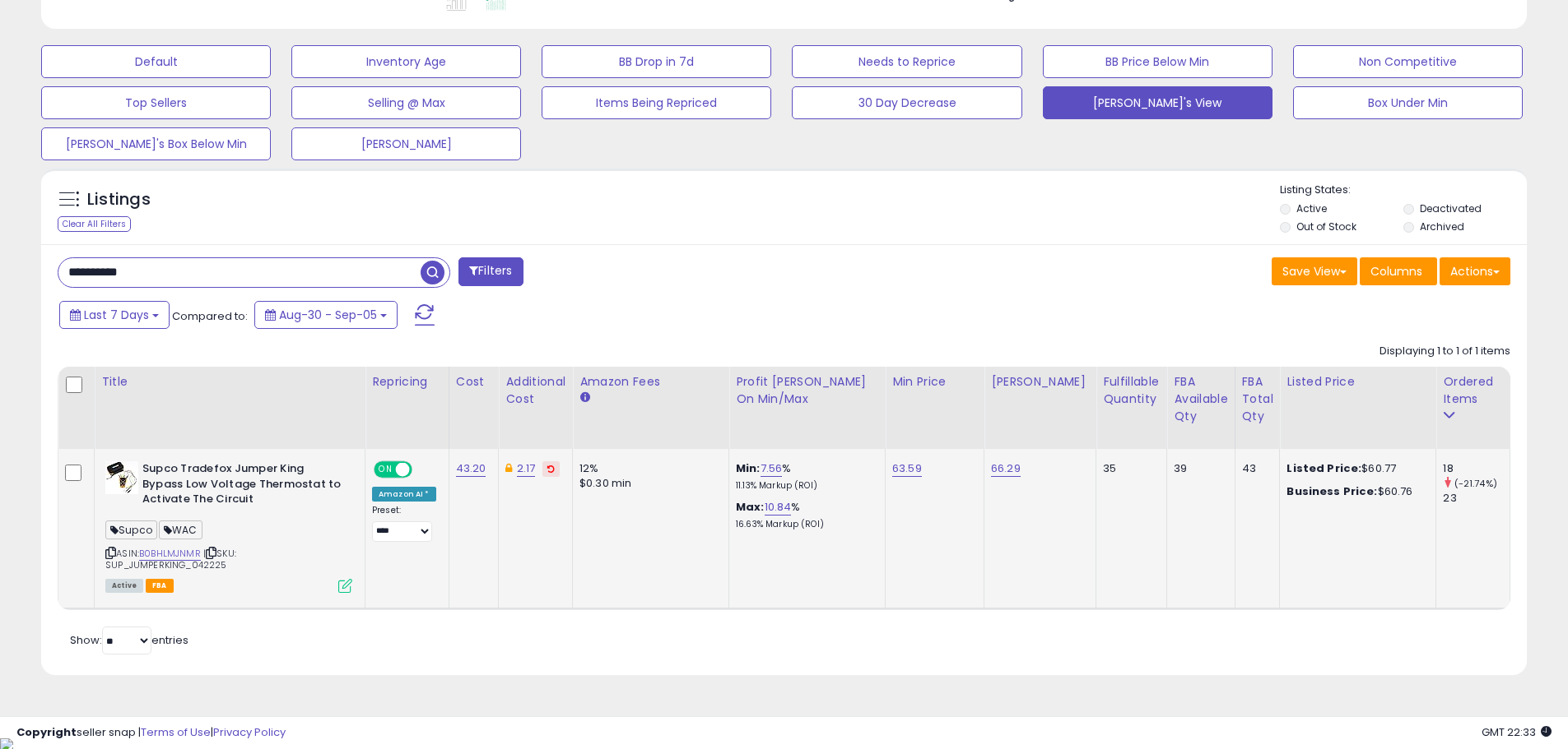
click at [343, 585] on icon at bounding box center [345, 586] width 14 height 14
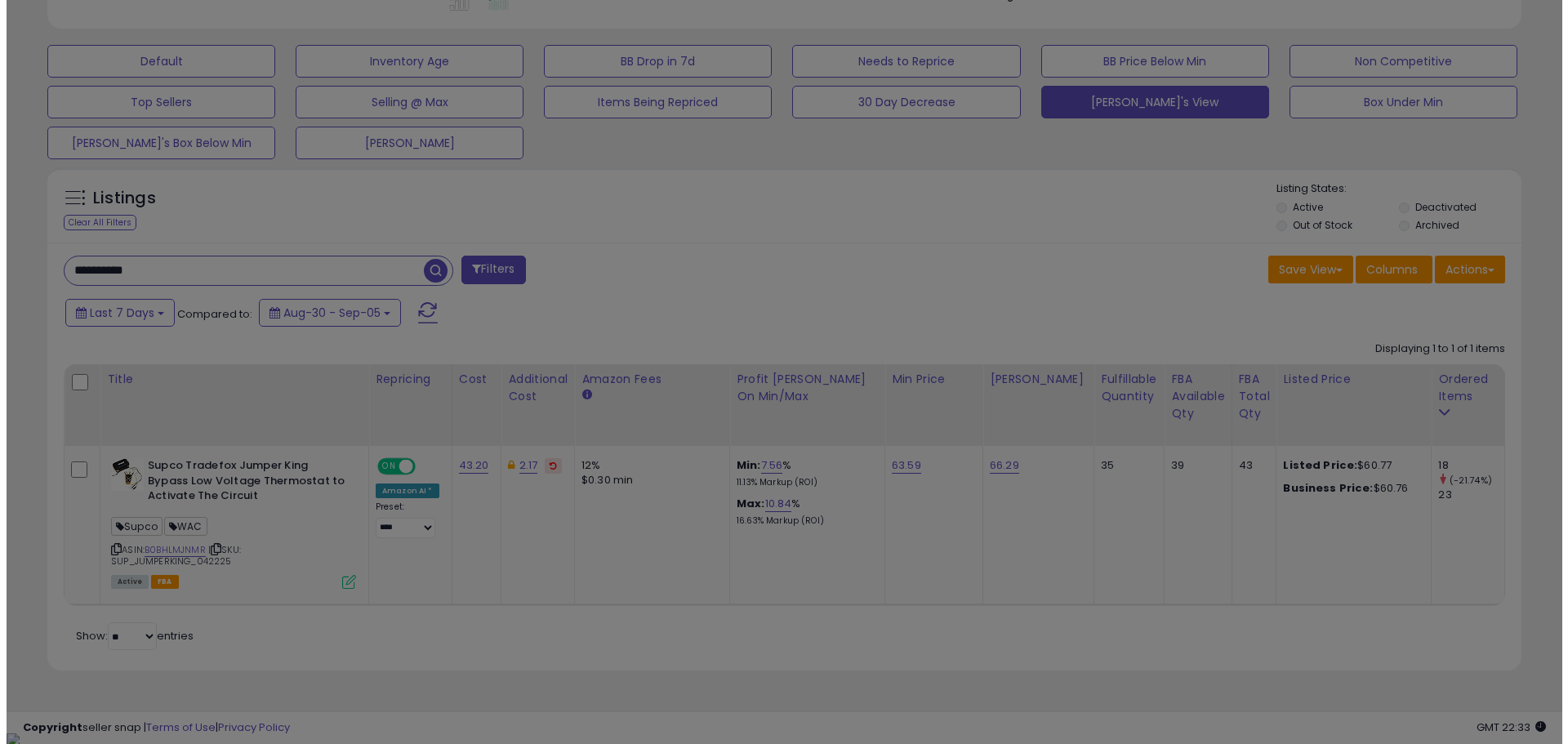
scroll to position [335, 862]
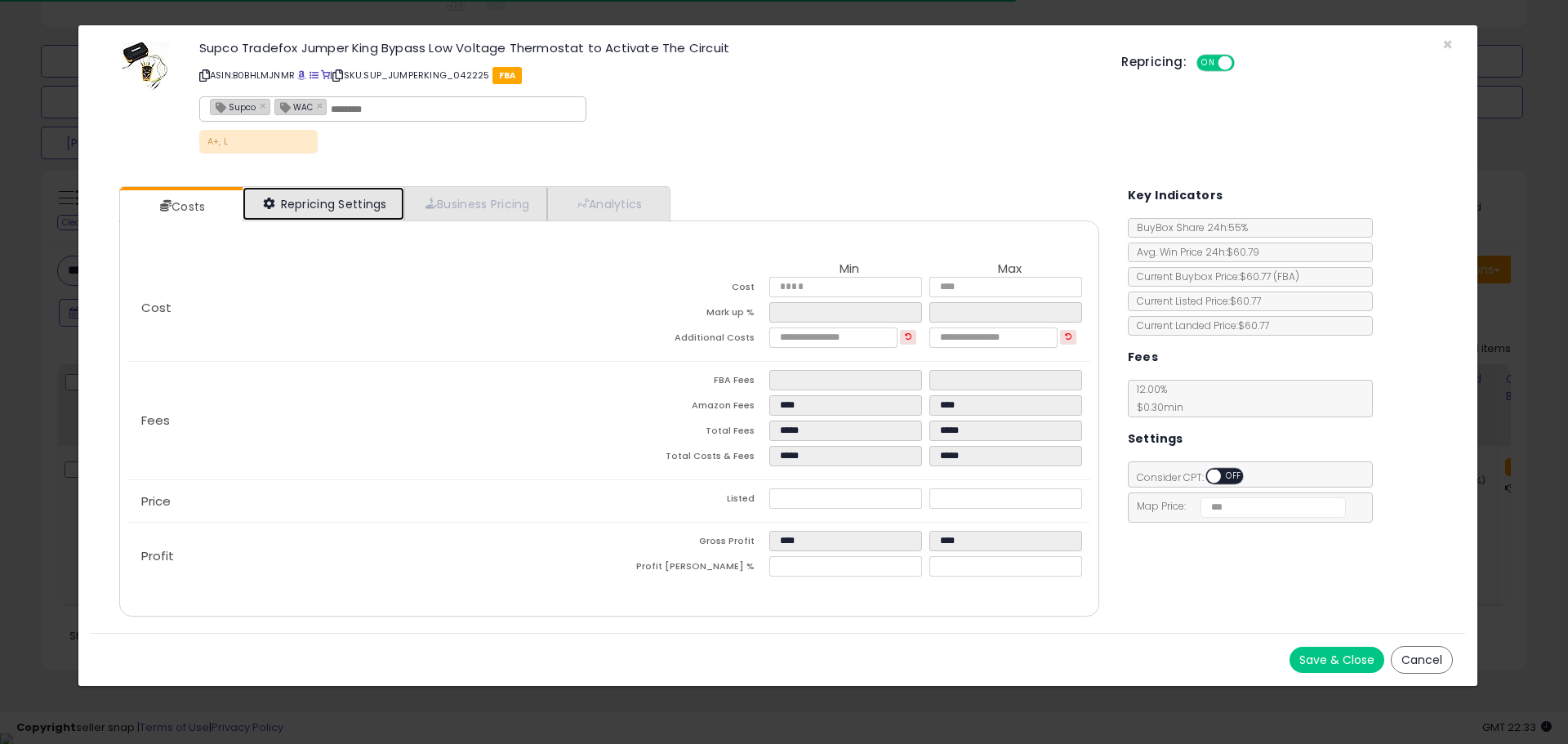
click at [357, 207] on link "Repricing Settings" at bounding box center [324, 203] width 162 height 33
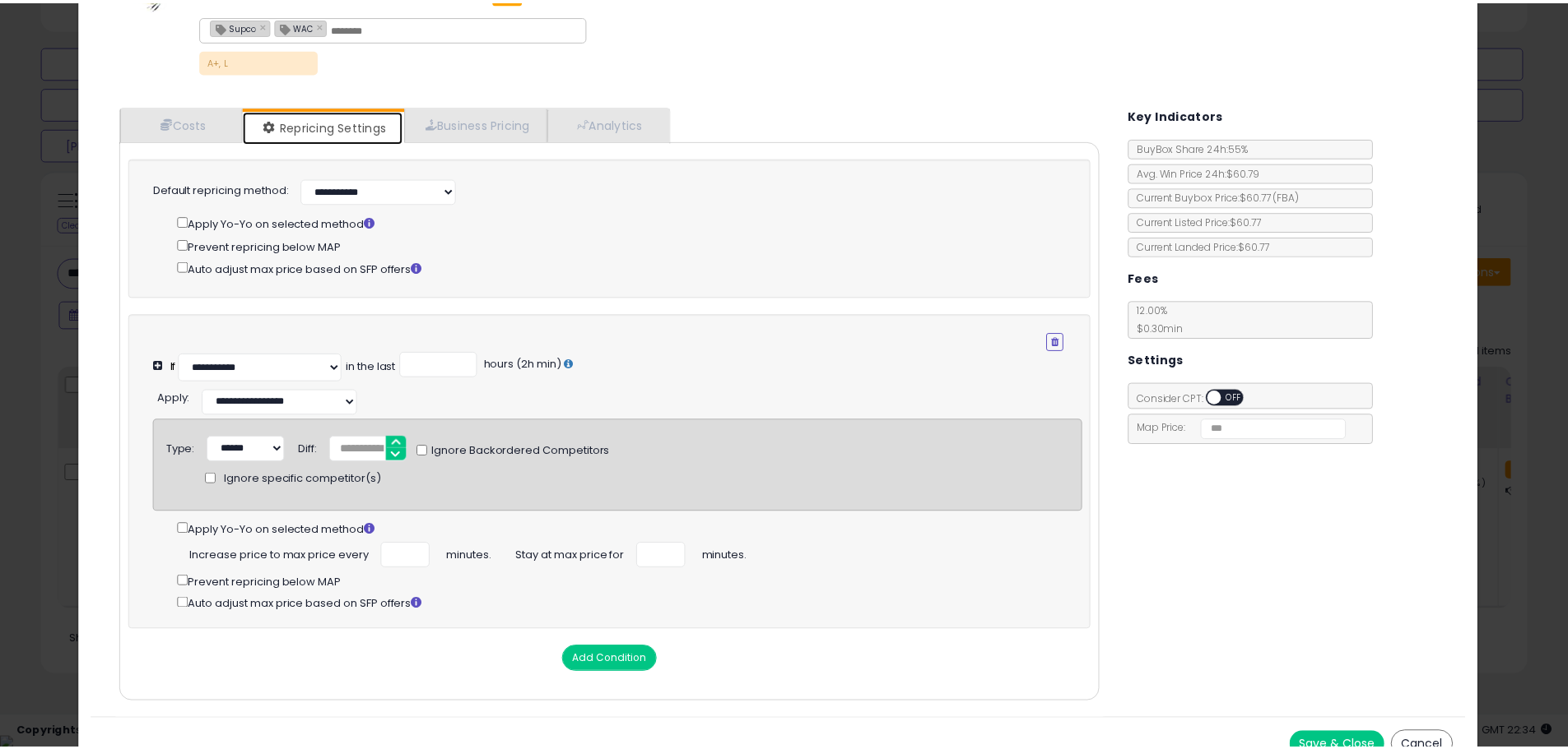
scroll to position [0, 0]
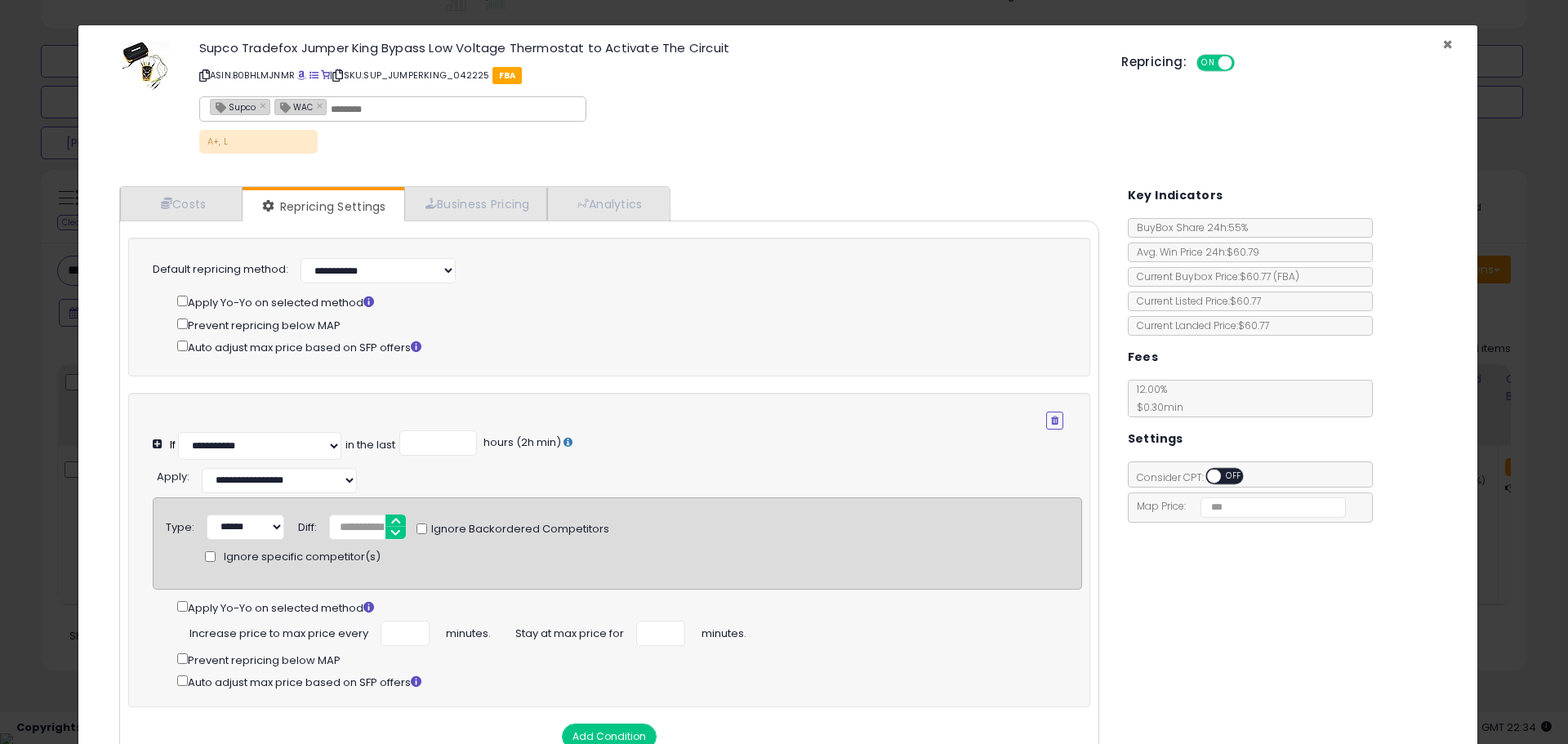
click at [1442, 40] on span "×" at bounding box center [1448, 45] width 11 height 24
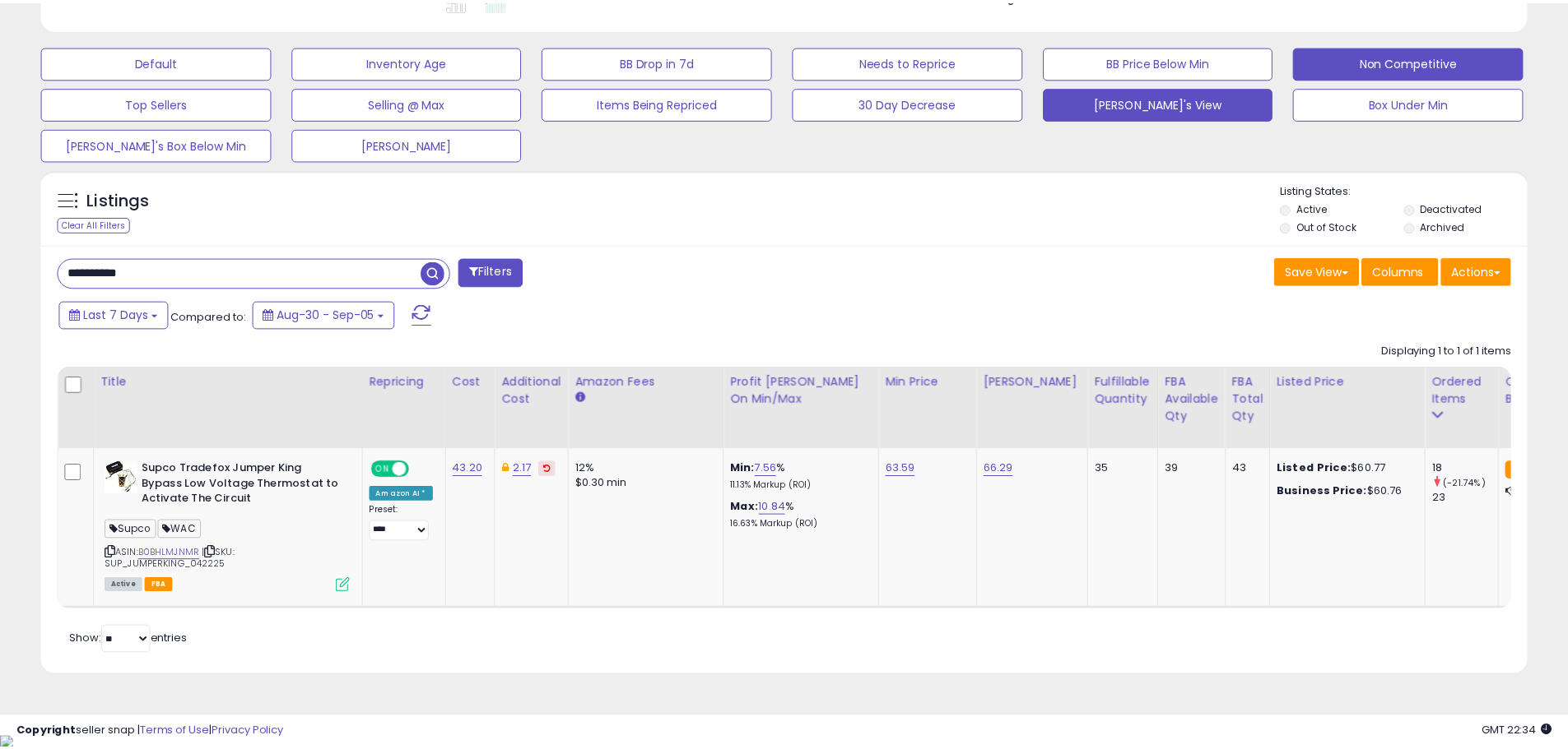
scroll to position [822296, 822066]
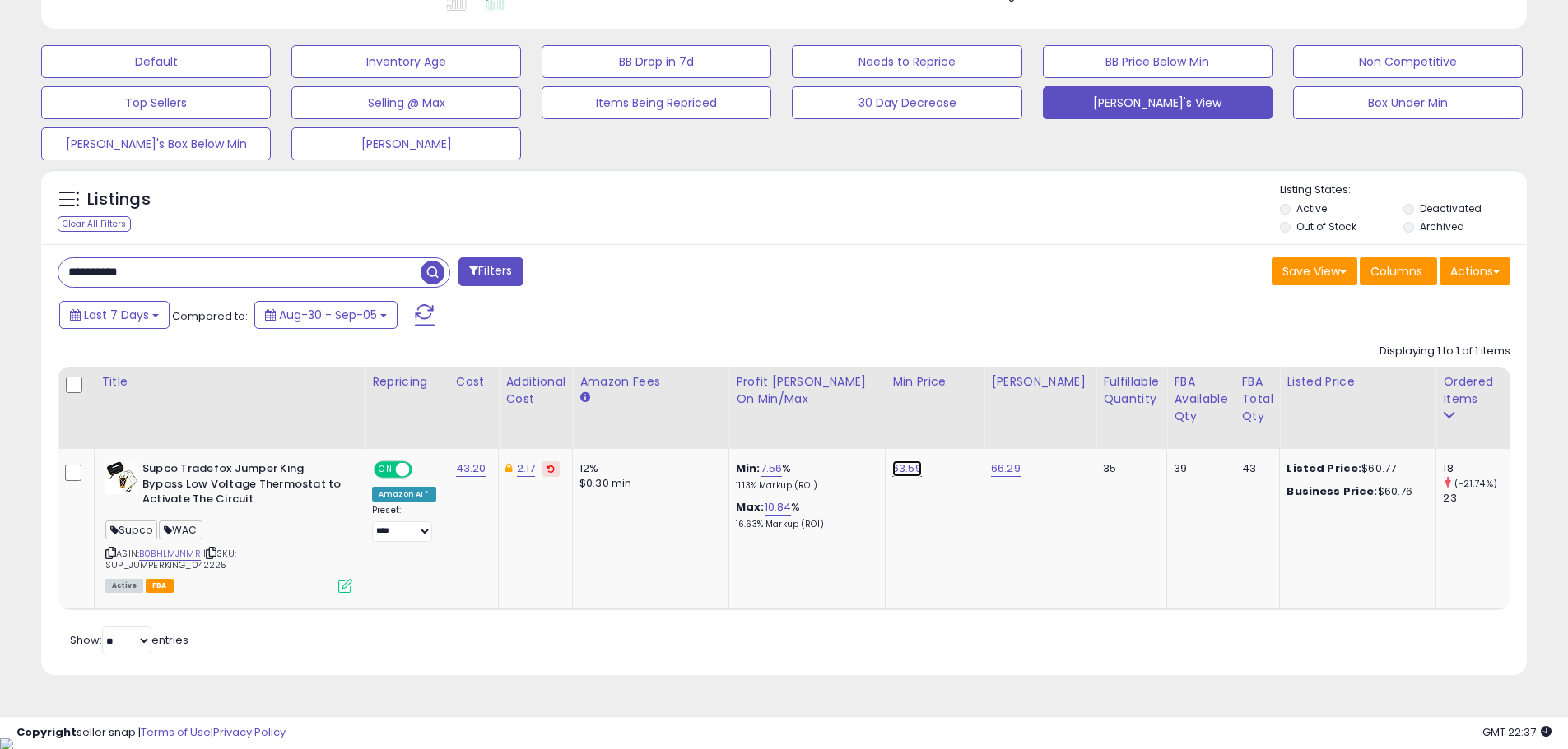
click at [906, 469] on link "63.59" at bounding box center [907, 469] width 30 height 17
click at [806, 425] on input "*****" at bounding box center [858, 429] width 146 height 28
type input "*****"
click at [956, 424] on icon "submit" at bounding box center [950, 426] width 10 height 10
